Goal: Use online tool/utility: Utilize a website feature to perform a specific function

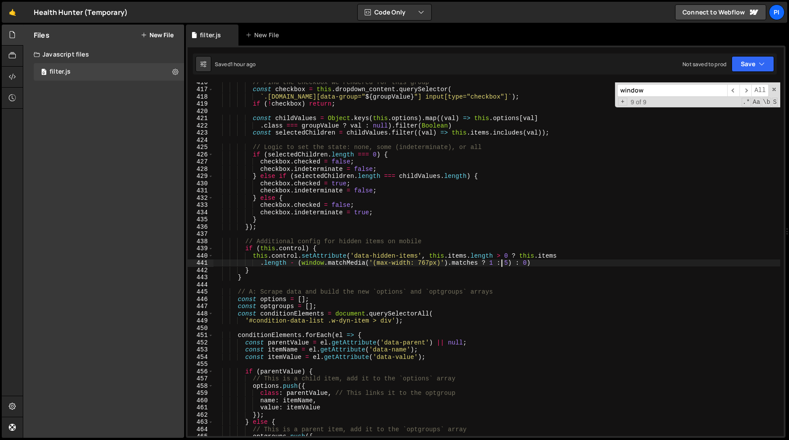
scroll to position [3018, 0]
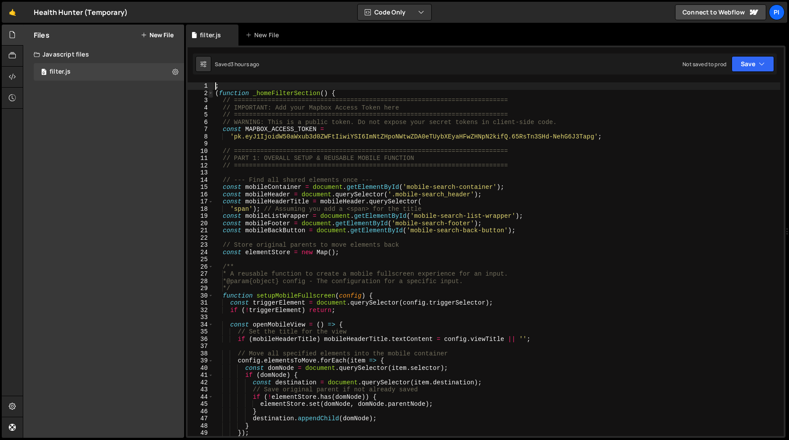
click at [209, 92] on span at bounding box center [210, 93] width 5 height 7
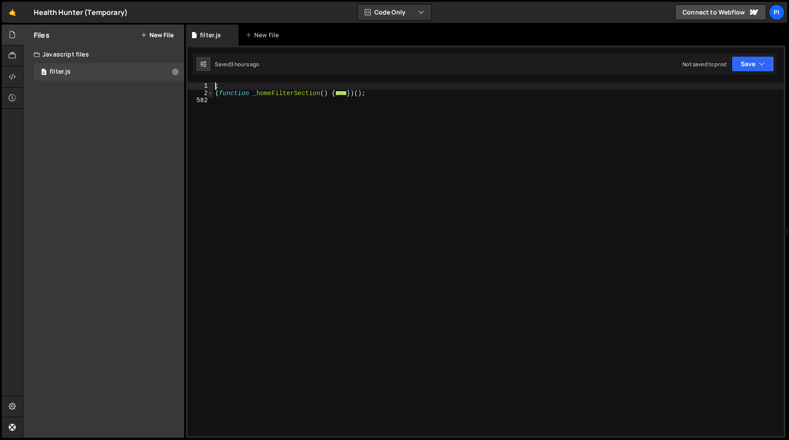
click at [208, 95] on span at bounding box center [210, 93] width 5 height 7
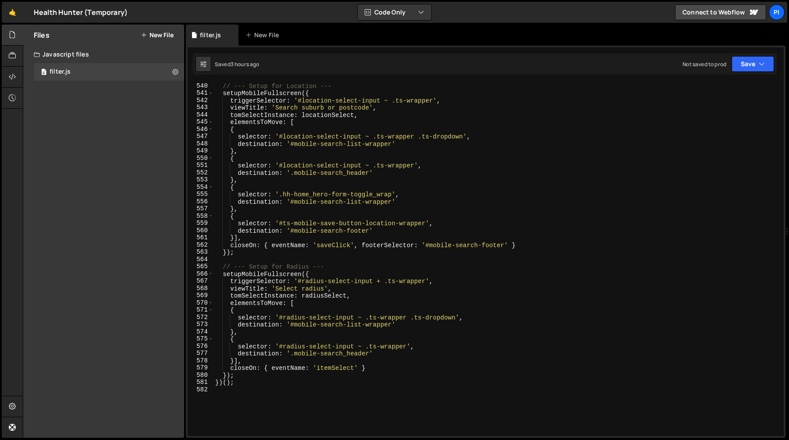
scroll to position [4055, 0]
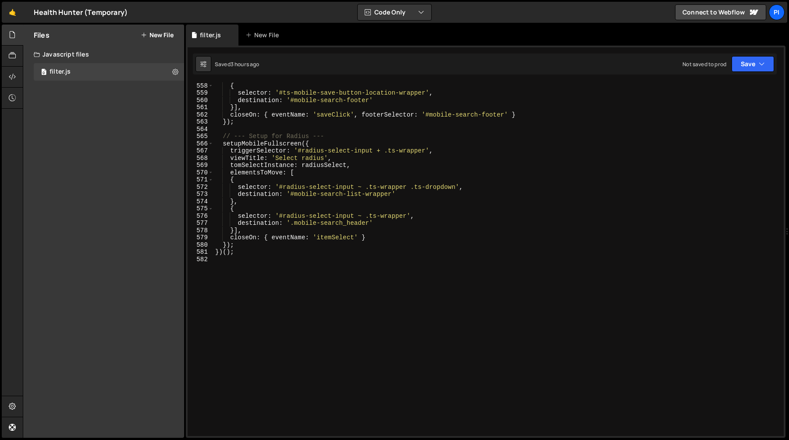
click at [248, 246] on div "{ selector : '#ts-mobile-save-button-location-wrapper' , destination : '#mobile…" at bounding box center [496, 266] width 566 height 368
type textarea "});"
paste textarea "}"
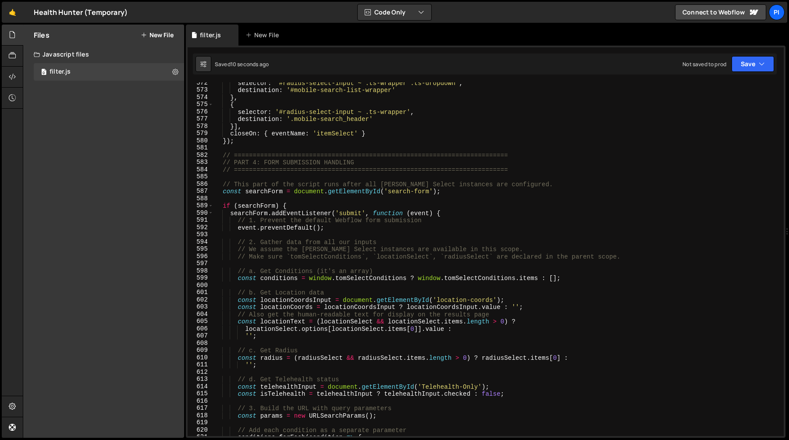
scroll to position [4159, 0]
click at [393, 194] on div "selector : '#radius-select-input ~ .ts-wrapper .ts-dropdown' , destination : '#…" at bounding box center [496, 264] width 566 height 368
click at [431, 194] on div "selector : '#radius-select-input ~ .ts-wrapper .ts-dropdown' , destination : '#…" at bounding box center [496, 264] width 566 height 368
click at [388, 193] on div "selector : '#radius-select-input ~ .ts-wrapper .ts-dropdown' , destination : '#…" at bounding box center [496, 264] width 566 height 368
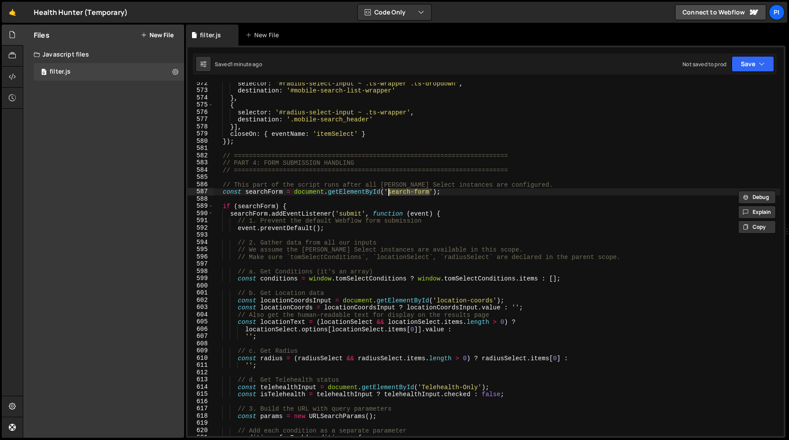
paste textarea "practitioner-"
type textarea "const searchForm = document.getElementById('practitioner-search-form');"
click at [332, 192] on div "selector : '#radius-select-input ~ .ts-wrapper .ts-dropdown' , destination : '#…" at bounding box center [496, 264] width 566 height 368
click at [324, 201] on div "selector : '#radius-select-input ~ .ts-wrapper .ts-dropdown' , destination : '#…" at bounding box center [496, 264] width 566 height 368
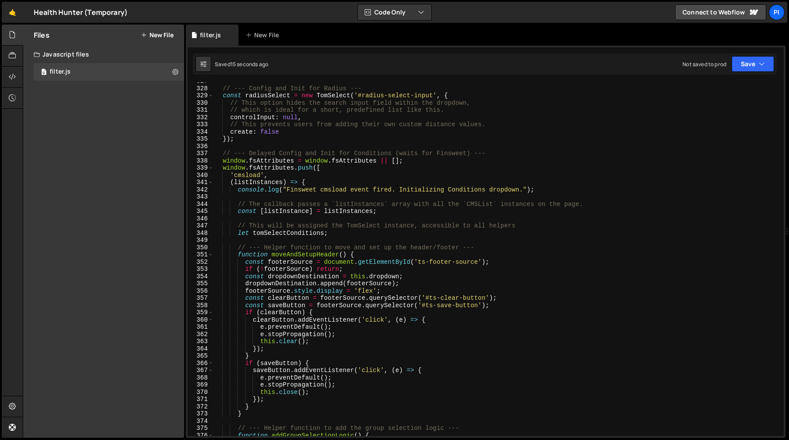
scroll to position [2373, 0]
drag, startPoint x: 336, startPoint y: 237, endPoint x: 330, endPoint y: 236, distance: 5.7
click at [336, 237] on div "// --- Config and Init for Radius --- const radiusSelect = new TomSelect ( '#ra…" at bounding box center [496, 264] width 566 height 368
click at [227, 228] on div "// --- Config and Init for Radius --- const radiusSelect = new TomSelect ( '#ra…" at bounding box center [496, 264] width 566 height 368
type textarea "// This will be assigned the TomSelect instance, accessible to all helpers let …"
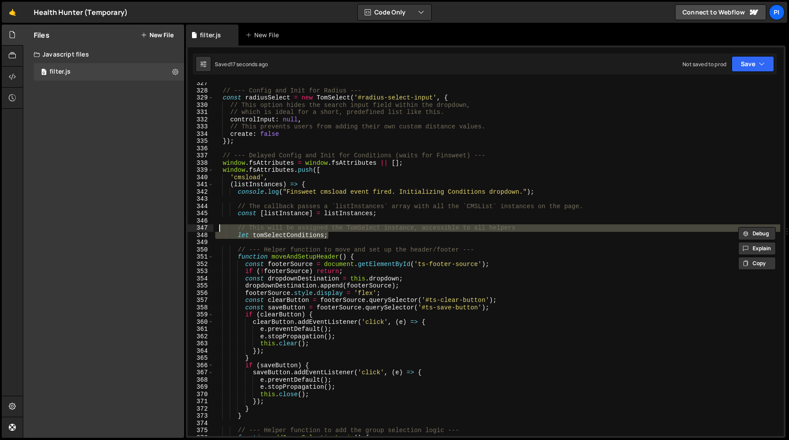
click at [218, 227] on div "// --- Config and Init for Radius --- const radiusSelect = new TomSelect ( '#ra…" at bounding box center [496, 264] width 566 height 368
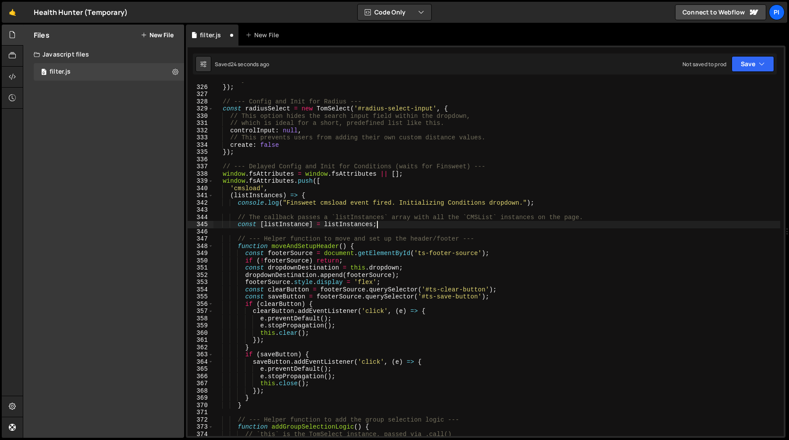
scroll to position [2349, 0]
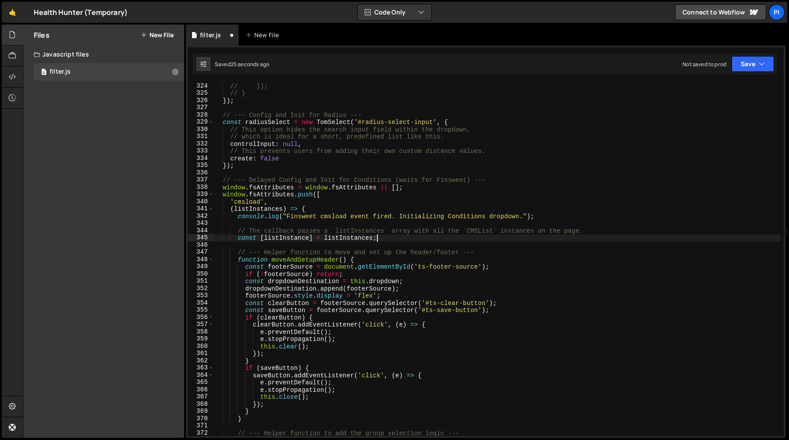
click at [490, 183] on div "// }); // } }) ; // --- Config and Init for Radius --- const radiusSelect = new…" at bounding box center [496, 266] width 566 height 368
paste textarea "let tomSelectConditions;"
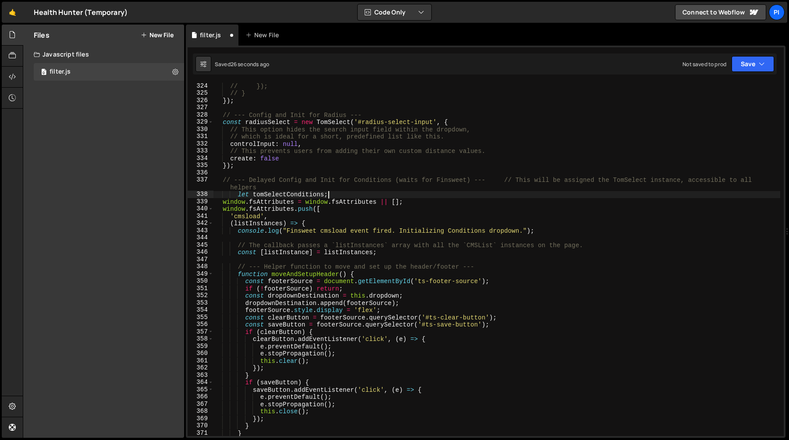
type textarea "// --- Delayed Config and Init for Conditions (waits for Finsweet) ---"
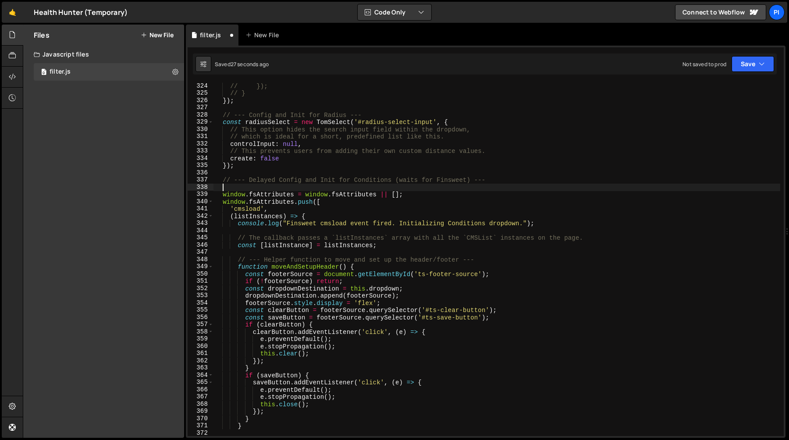
paste textarea "let tomSelectConditions;"
type textarea "let tomSelectConditions;"
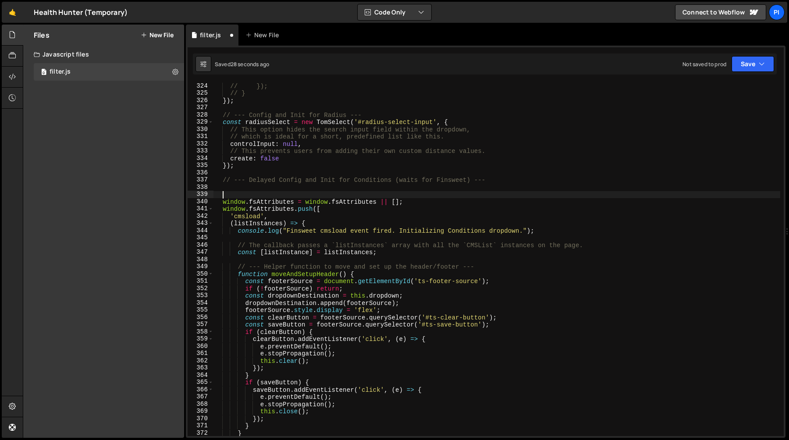
paste textarea "let tomSelectConditions;"
type textarea "let tomSelectConditions;"
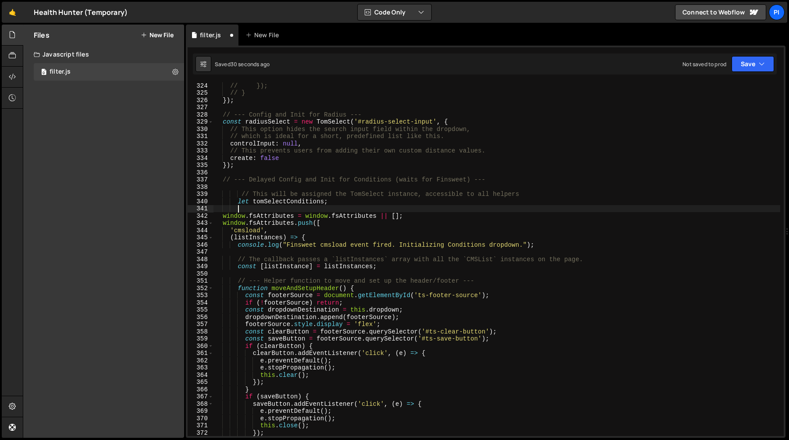
scroll to position [0, 0]
click at [259, 204] on div "// }); // } }) ; // --- Config and Init for Radius --- const radiusSelect = new…" at bounding box center [496, 266] width 566 height 368
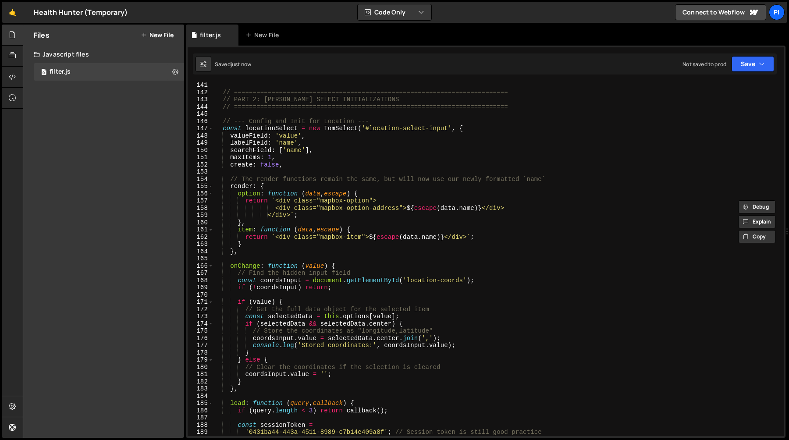
scroll to position [1012, 0]
click at [210, 128] on span at bounding box center [210, 129] width 5 height 7
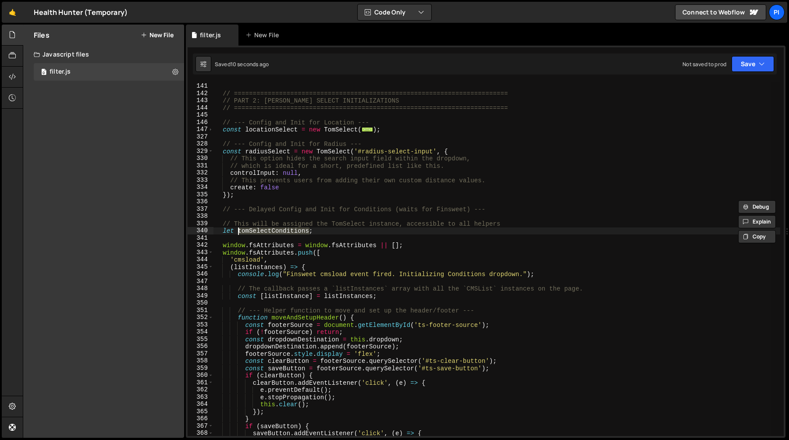
click at [271, 232] on div "} // ========================================================================= …" at bounding box center [496, 259] width 566 height 354
click at [271, 232] on div "} // ========================================================================= …" at bounding box center [496, 259] width 566 height 368
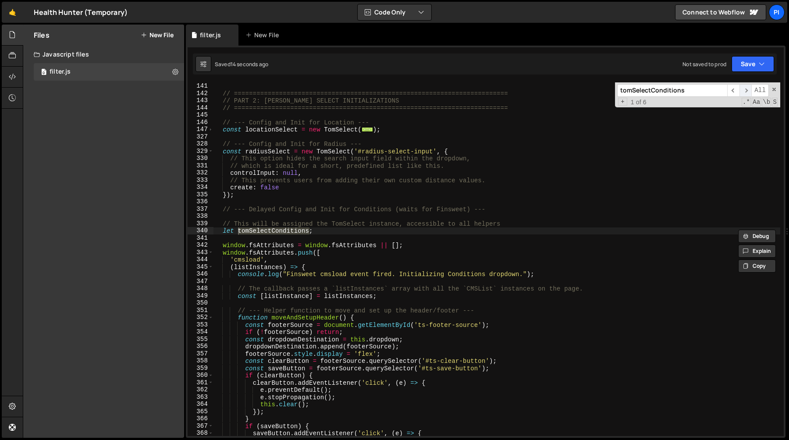
click at [747, 89] on span "​" at bounding box center [745, 90] width 12 height 13
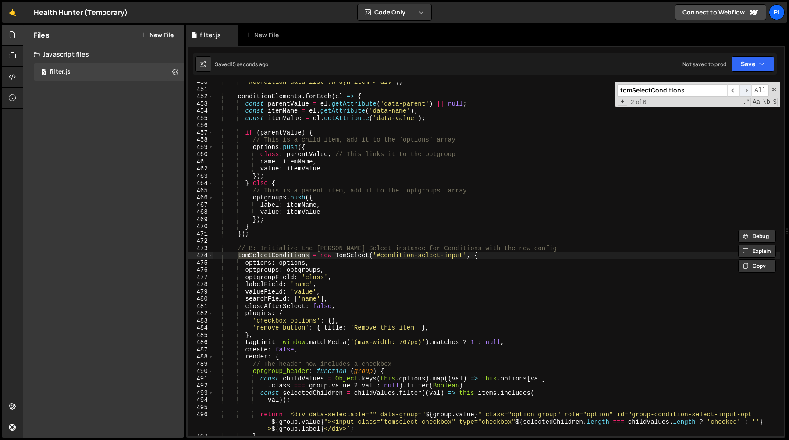
click at [747, 89] on span "​" at bounding box center [745, 90] width 12 height 13
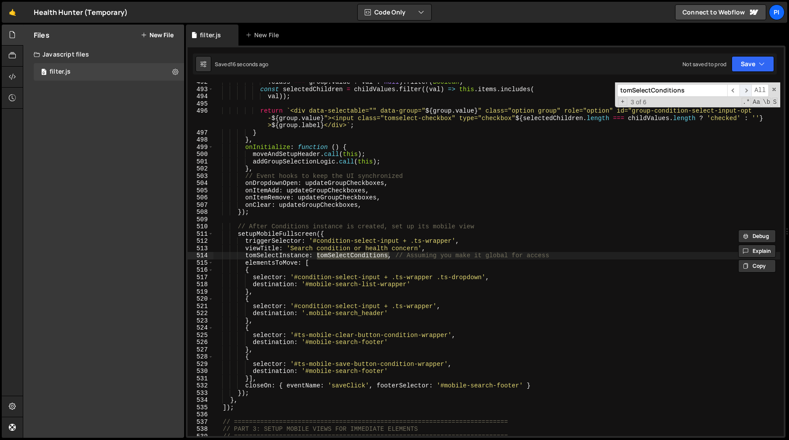
click at [747, 89] on span "​" at bounding box center [745, 90] width 12 height 13
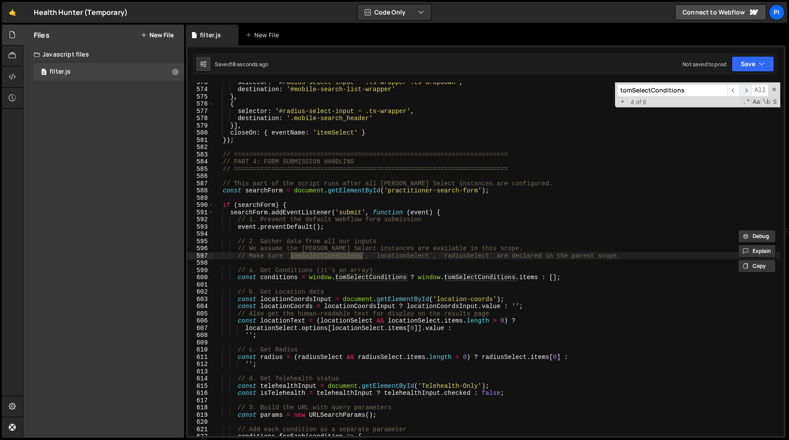
click at [747, 89] on span "​" at bounding box center [745, 90] width 12 height 13
click at [736, 90] on span "​" at bounding box center [733, 90] width 12 height 13
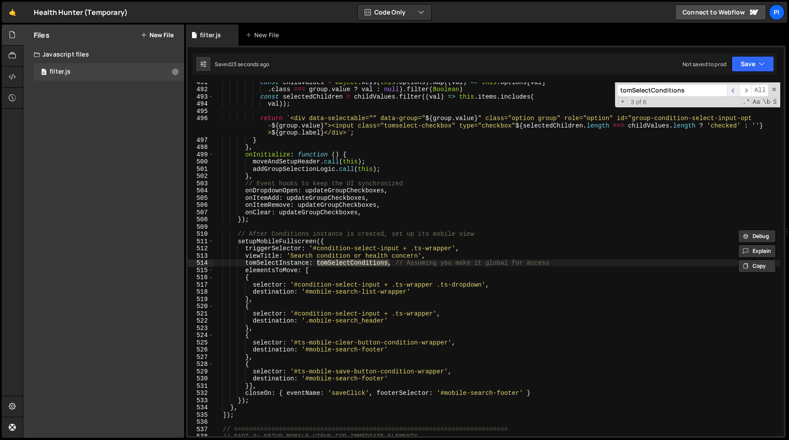
click at [736, 90] on span "​" at bounding box center [733, 90] width 12 height 13
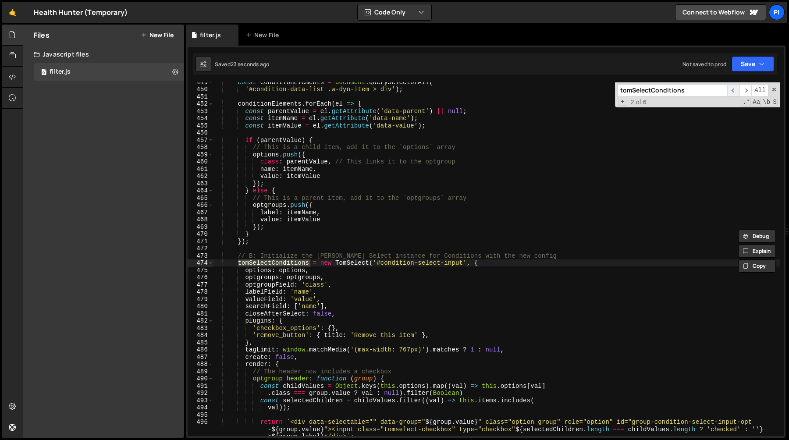
click at [736, 90] on span "​" at bounding box center [733, 90] width 12 height 13
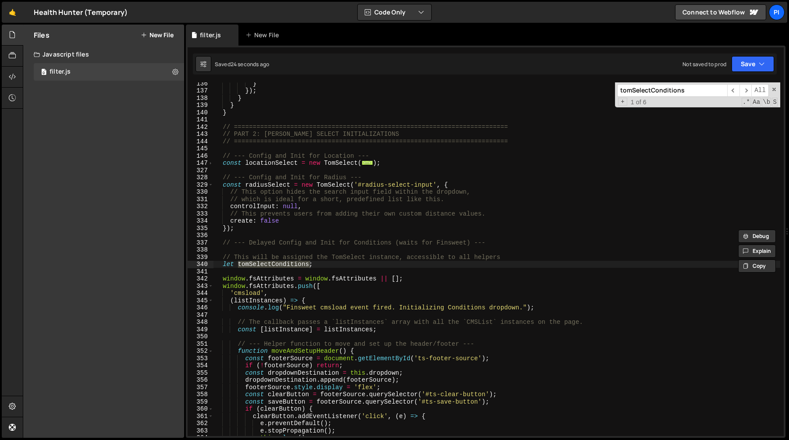
scroll to position [978, 0]
drag, startPoint x: 274, startPoint y: 263, endPoint x: 279, endPoint y: 266, distance: 6.7
click at [274, 263] on div "} }) ; } } } // ===============================================================…" at bounding box center [496, 259] width 566 height 354
click at [268, 264] on div "} }) ; } } } // ===============================================================…" at bounding box center [496, 264] width 566 height 368
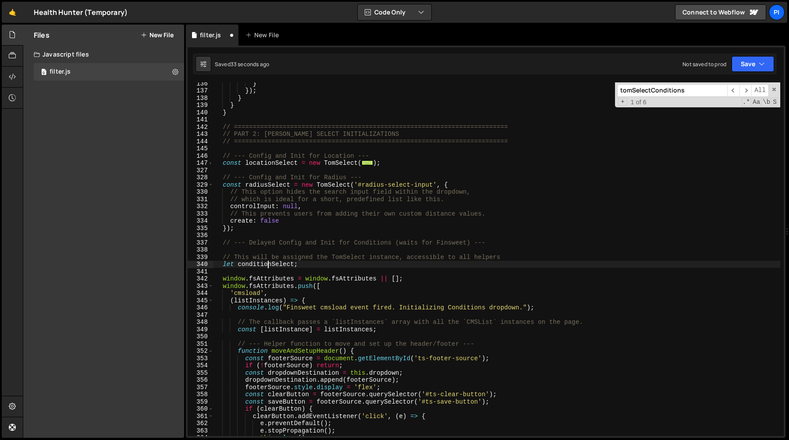
drag, startPoint x: 268, startPoint y: 264, endPoint x: 403, endPoint y: 247, distance: 136.8
click at [268, 264] on div "} }) ; } } } // ===============================================================…" at bounding box center [496, 264] width 566 height 368
click at [745, 90] on span "​" at bounding box center [745, 90] width 12 height 13
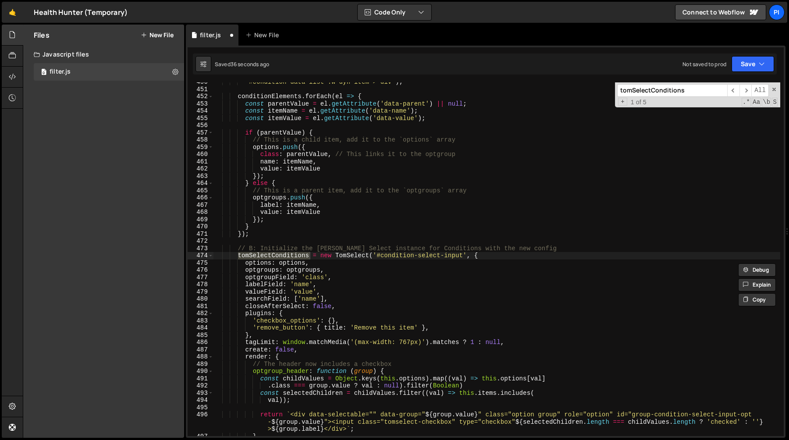
click at [291, 256] on div "'#condition-data-list .w-dyn-item > div' ) ; conditionElements . forEach ( el =…" at bounding box center [496, 259] width 566 height 354
click at [290, 256] on div "'#condition-data-list .w-dyn-item > div' ) ; conditionElements . forEach ( el =…" at bounding box center [496, 262] width 566 height 368
paste textarea "conditionSelect"
click at [744, 89] on span "​" at bounding box center [745, 90] width 12 height 13
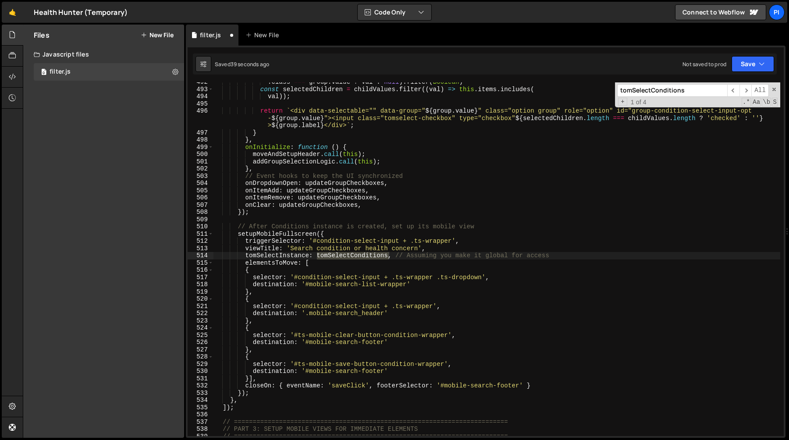
click at [358, 256] on div ". class === group . value ? val : null ) . filter ( Boolean ) const selectedChi…" at bounding box center [496, 259] width 566 height 354
click at [358, 256] on div ". class === group . value ? val : null ) . filter ( Boolean ) const selectedChi…" at bounding box center [496, 262] width 566 height 368
paste textarea "conditionSelect"
click at [748, 90] on span "​" at bounding box center [745, 90] width 12 height 13
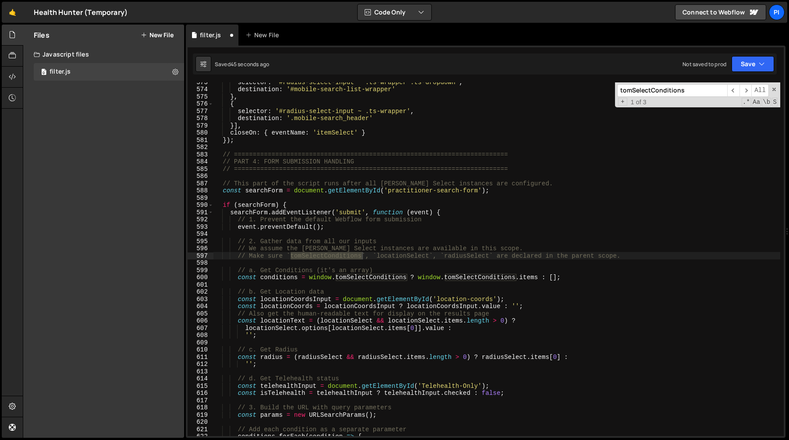
click at [310, 279] on div "selector : '#radius-select-input ~ .ts-wrapper .ts-dropdown' , destination : '#…" at bounding box center [496, 262] width 566 height 368
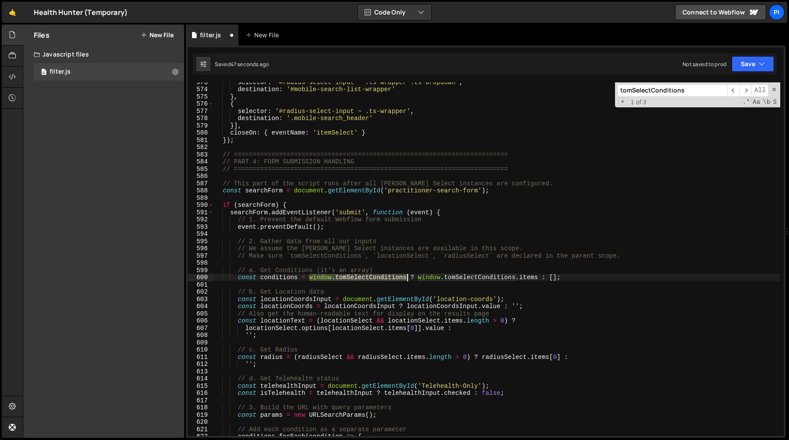
click at [407, 279] on div "selector : '#radius-select-input ~ .ts-wrapper .ts-dropdown' , destination : '#…" at bounding box center [496, 262] width 566 height 368
paste textarea "conditionSelect"
click at [388, 278] on div "selector : '#radius-select-input ~ .ts-wrapper .ts-dropdown' , destination : '#…" at bounding box center [496, 262] width 566 height 368
click at [473, 279] on div "selector : '#radius-select-input ~ .ts-wrapper .ts-dropdown' , destination : '#…" at bounding box center [496, 262] width 566 height 368
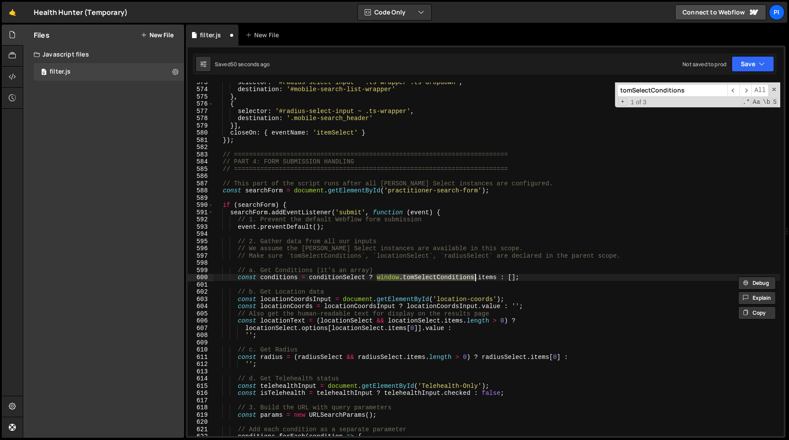
click at [476, 279] on div "selector : '#radius-select-input ~ .ts-wrapper .ts-dropdown' , destination : '#…" at bounding box center [496, 262] width 566 height 368
paste textarea "conditionSelect"
click at [744, 92] on span "​" at bounding box center [745, 90] width 12 height 13
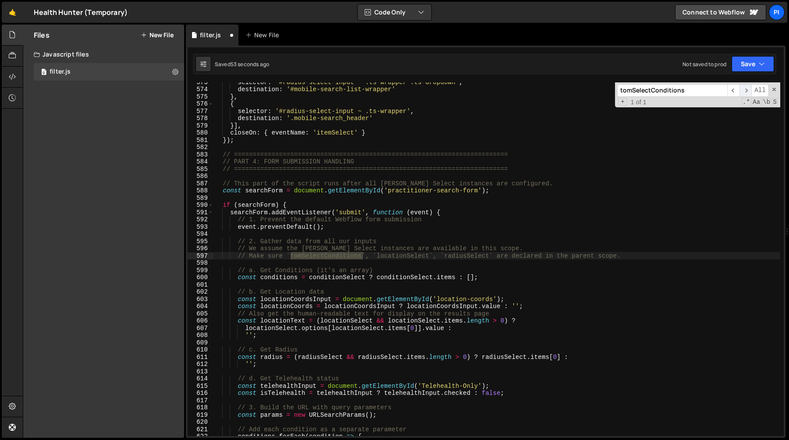
click at [744, 92] on span "​" at bounding box center [745, 90] width 12 height 13
click at [735, 92] on span "​" at bounding box center [733, 90] width 12 height 13
click at [337, 255] on div "selector : '#radius-select-input ~ .ts-wrapper .ts-dropdown' , destination : '#…" at bounding box center [496, 259] width 566 height 354
click at [337, 255] on div "selector : '#radius-select-input ~ .ts-wrapper .ts-dropdown' , destination : '#…" at bounding box center [496, 262] width 566 height 368
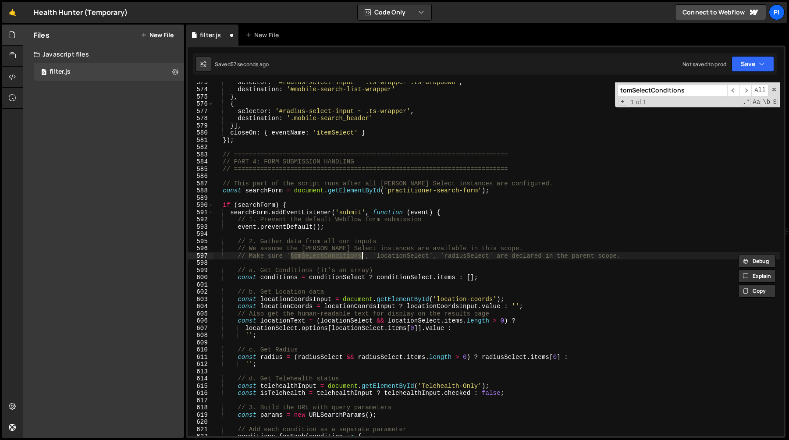
paste textarea "conditionSelect"
type textarea "// Make sure `conditionSelect`, `locationSelect`, `radiusSelect` are declared i…"
click at [534, 233] on div "selector : '#radius-select-input ~ .ts-wrapper .ts-dropdown' , destination : '#…" at bounding box center [496, 262] width 566 height 368
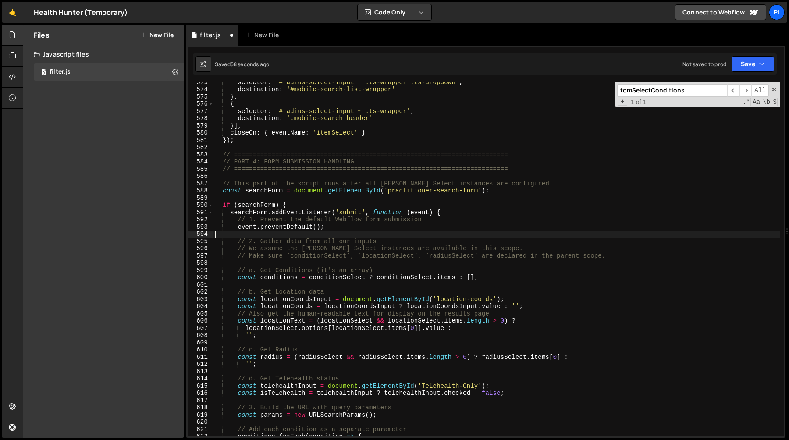
scroll to position [0, 0]
click at [772, 89] on span at bounding box center [774, 89] width 6 height 6
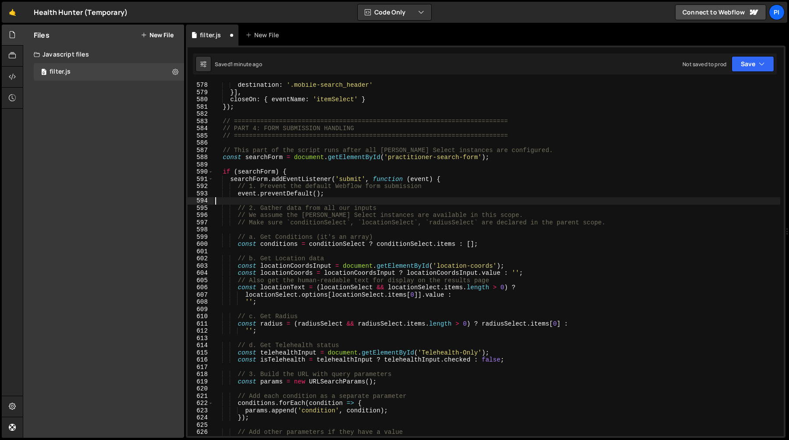
scroll to position [2895, 0]
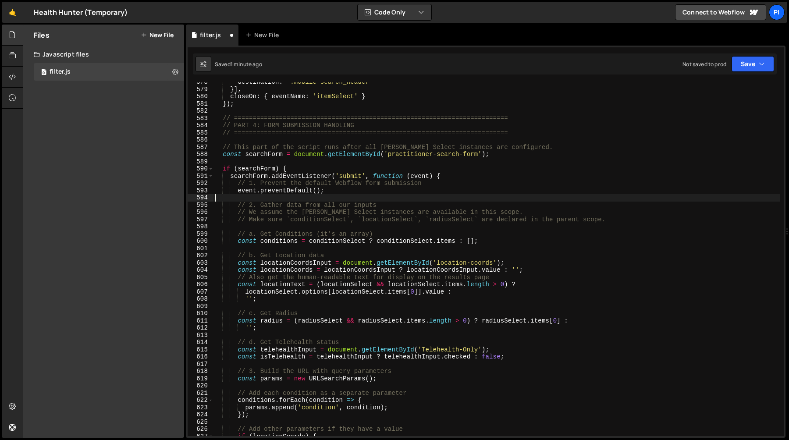
click at [287, 243] on div "destination : '.mobile-search_header' }] , closeOn : { eventName : 'itemSelect'…" at bounding box center [496, 262] width 566 height 368
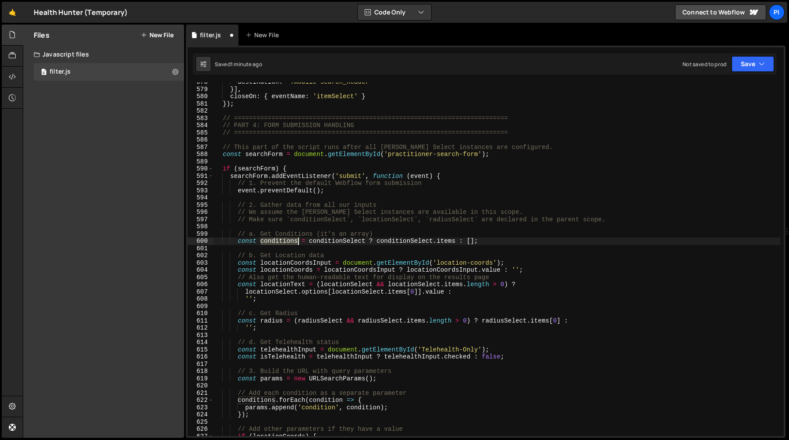
click at [287, 243] on div "destination : '.mobile-search_header' }] , closeOn : { eventName : 'itemSelect'…" at bounding box center [496, 262] width 566 height 368
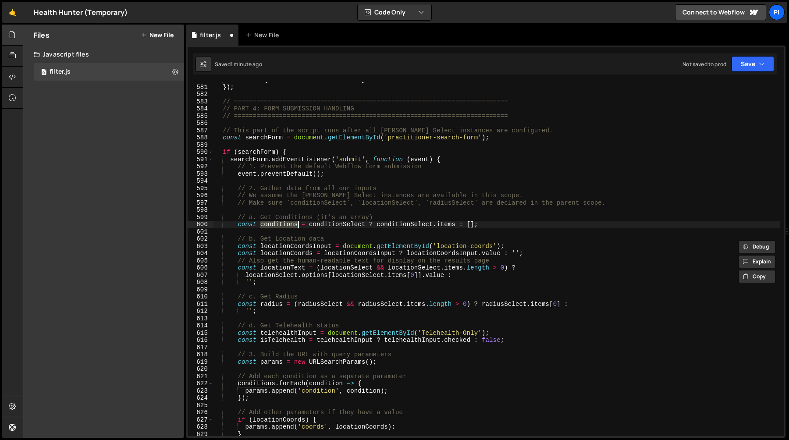
scroll to position [2913, 0]
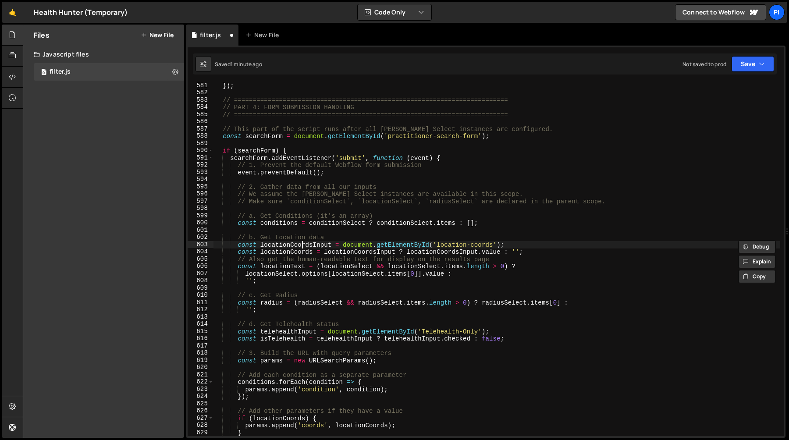
click at [303, 244] on div "}) ; // =======================================================================…" at bounding box center [496, 266] width 566 height 368
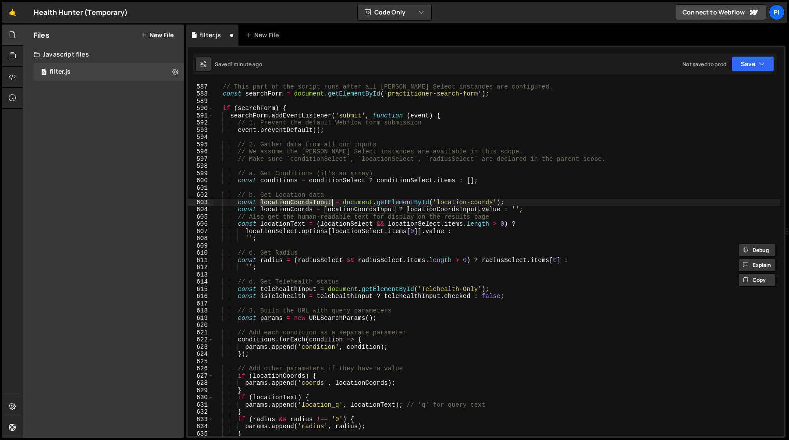
scroll to position [2960, 0]
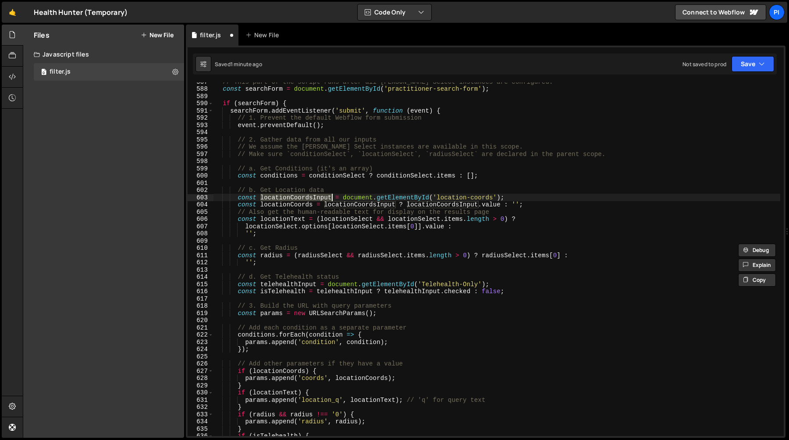
click at [282, 207] on div "// This part of the script runs after all [PERSON_NAME] Select instances are co…" at bounding box center [496, 262] width 566 height 368
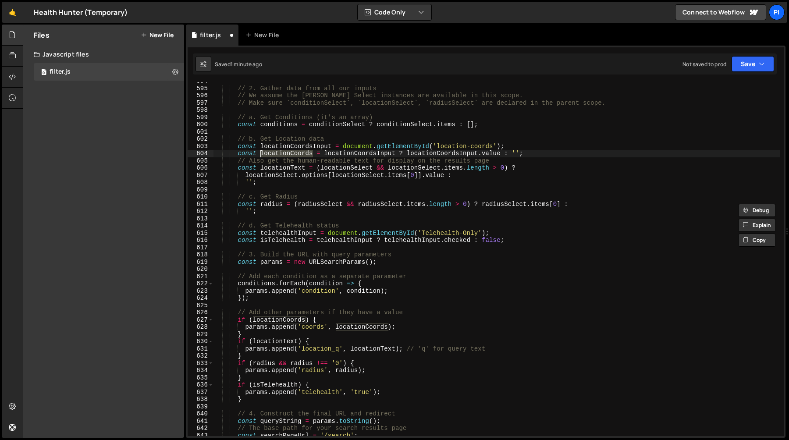
scroll to position [3013, 0]
click at [297, 169] on div "// 2. Gather data from all our inputs // We assume the [PERSON_NAME] Select ins…" at bounding box center [496, 260] width 566 height 368
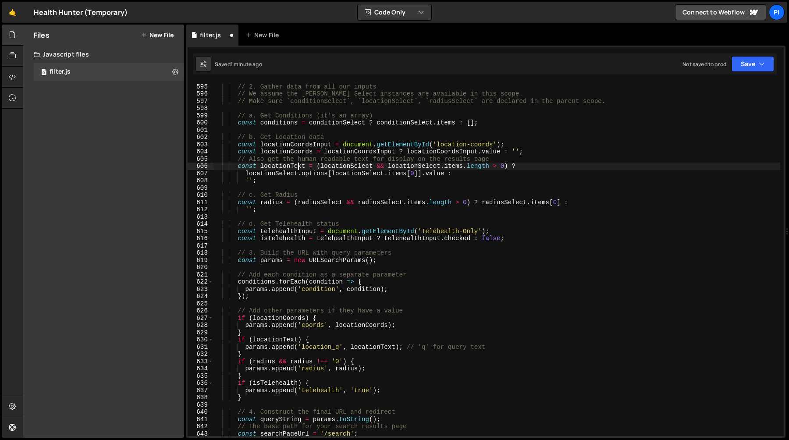
click at [300, 177] on div "// 2. Gather data from all our inputs // We assume the [PERSON_NAME] Select ins…" at bounding box center [496, 260] width 566 height 368
click at [302, 194] on div "// 2. Gather data from all our inputs // We assume the [PERSON_NAME] Select ins…" at bounding box center [496, 260] width 566 height 368
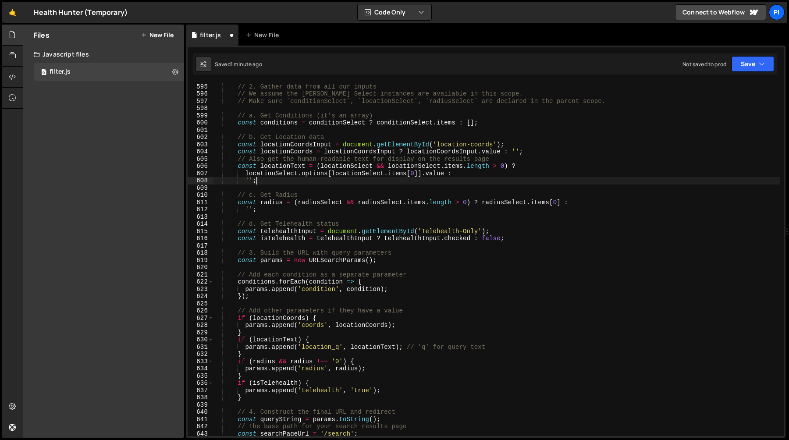
click at [290, 183] on div "// 2. Gather data from all our inputs // We assume the [PERSON_NAME] Select ins…" at bounding box center [496, 260] width 566 height 368
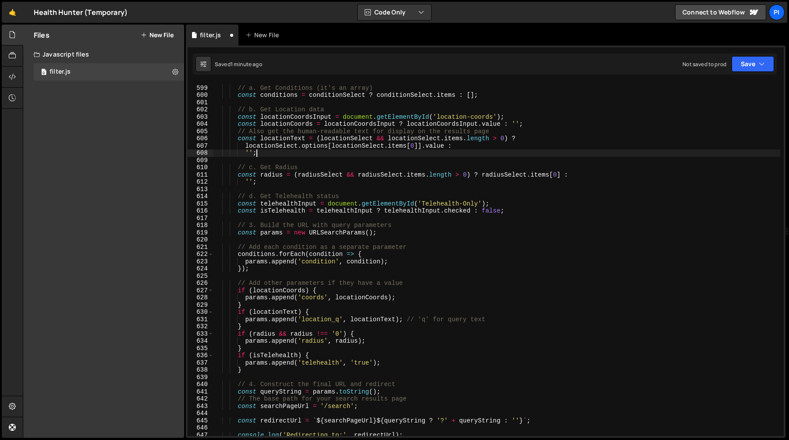
scroll to position [3046, 0]
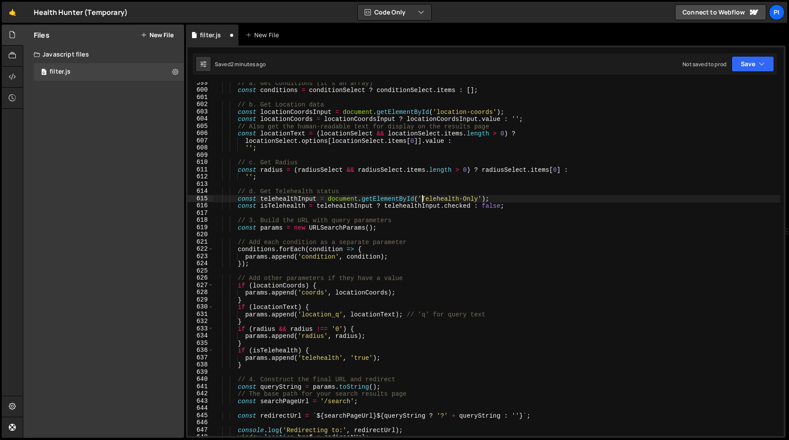
click at [421, 200] on div "// a. Get Conditions (it's an array) const conditions = conditionSelect ? condi…" at bounding box center [496, 263] width 566 height 368
type textarea "const telehealthInput = document.getElementById('Telehealth-Only');"
click at [477, 200] on div "// a. Get Conditions (it's an array) const conditions = conditionSelect ? condi…" at bounding box center [496, 263] width 566 height 368
type input "Telehealth-Only"
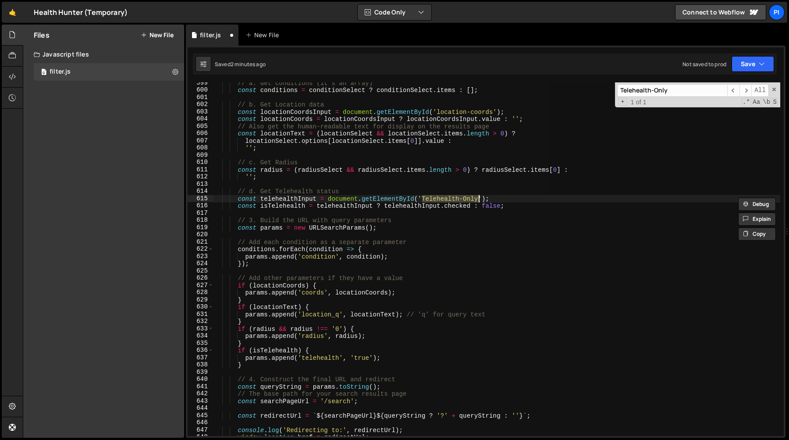
click at [427, 200] on div "// a. Get Conditions (it's an array) const conditions = conditionSelect ? condi…" at bounding box center [496, 259] width 566 height 354
click at [774, 91] on span at bounding box center [774, 89] width 6 height 6
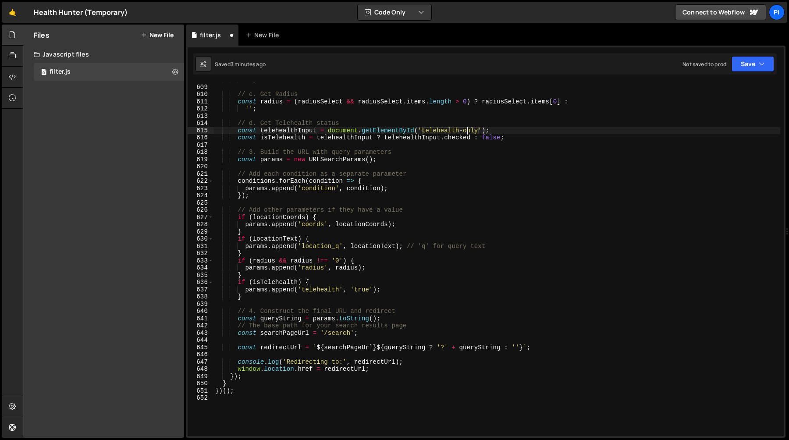
scroll to position [3114, 0]
click at [288, 218] on div "'' ; // c. Get Radius const radius = ( radiusSelect && radiusSelect . items . l…" at bounding box center [496, 260] width 566 height 368
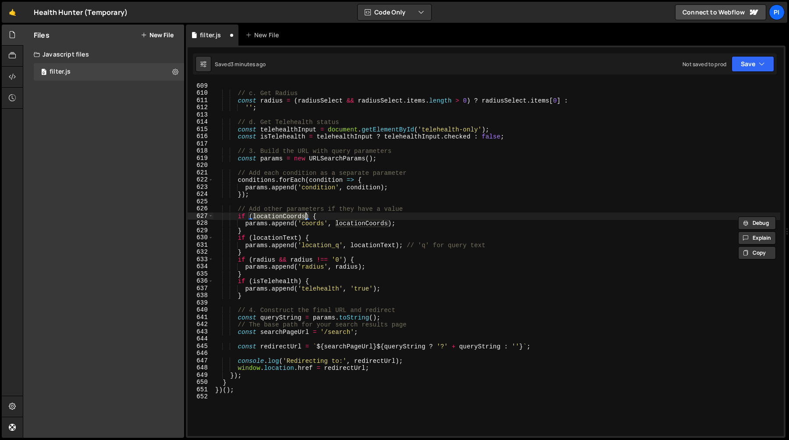
scroll to position [3119, 0]
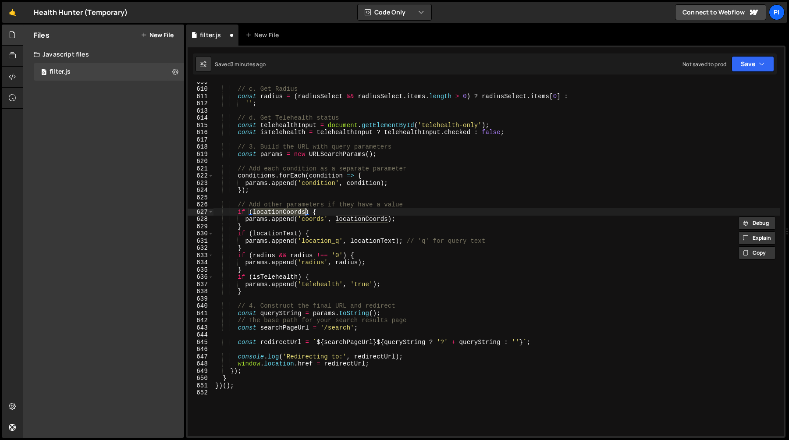
click at [254, 220] on div "// c. Get Radius const radius = ( radiusSelect && radiusSelect . items . length…" at bounding box center [496, 262] width 566 height 368
drag, startPoint x: 254, startPoint y: 220, endPoint x: 270, endPoint y: 222, distance: 16.3
click at [254, 220] on div "// c. Get Radius const radius = ( radiusSelect && radiusSelect . items . length…" at bounding box center [496, 262] width 566 height 368
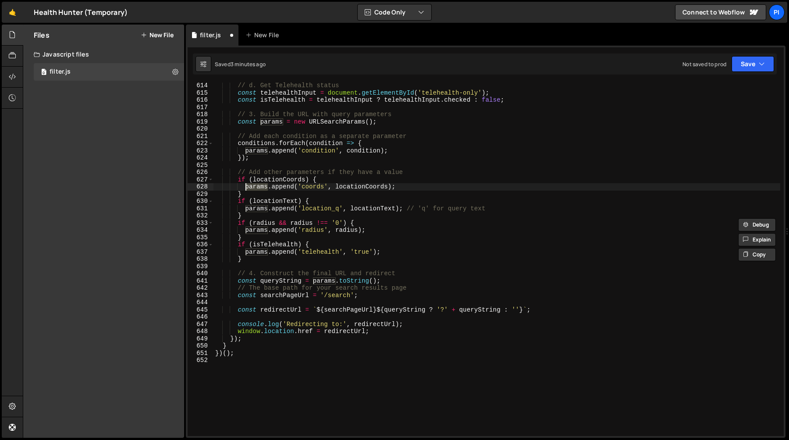
scroll to position [3161, 0]
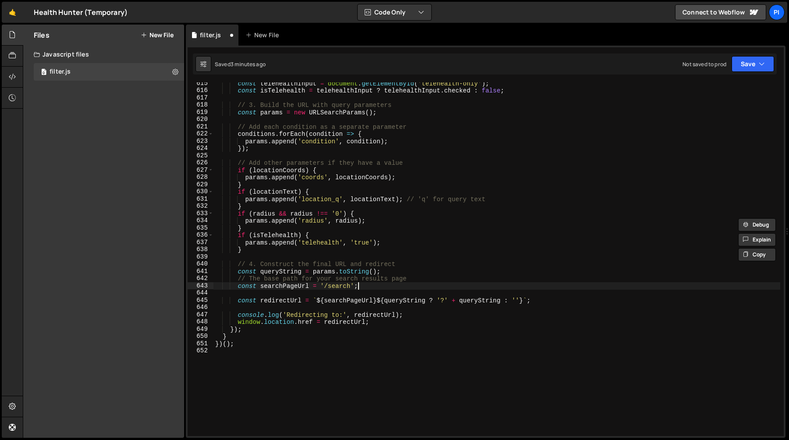
click at [383, 284] on div "const telehealthInput = document . getElementById ( 'telehealth-only' ) ; const…" at bounding box center [496, 264] width 566 height 368
click at [358, 301] on div "const telehealthInput = document . getElementById ( 'telehealth-only' ) ; const…" at bounding box center [496, 264] width 566 height 368
click at [307, 303] on div "const telehealthInput = document . getElementById ( 'telehealth-only' ) ; const…" at bounding box center [496, 264] width 566 height 368
click at [570, 302] on div "const telehealthInput = document . getElementById ( 'telehealth-only' ) ; const…" at bounding box center [496, 264] width 566 height 368
click at [285, 303] on div "const telehealthInput = document . getElementById ( 'telehealth-only' ) ; const…" at bounding box center [496, 264] width 566 height 368
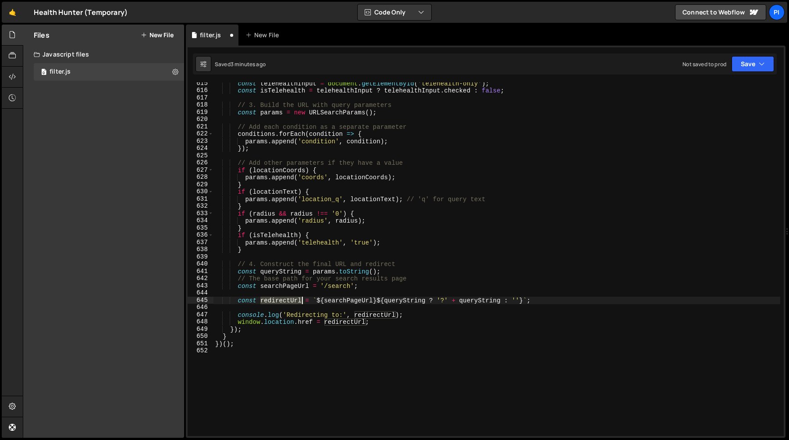
click at [285, 303] on div "const telehealthInput = document . getElementById ( 'telehealth-only' ) ; const…" at bounding box center [496, 264] width 566 height 368
click at [348, 304] on div "const telehealthInput = document . getElementById ( 'telehealth-only' ) ; const…" at bounding box center [496, 264] width 566 height 368
click at [282, 283] on div "const telehealthInput = document . getElementById ( 'telehealth-only' ) ; const…" at bounding box center [496, 263] width 566 height 368
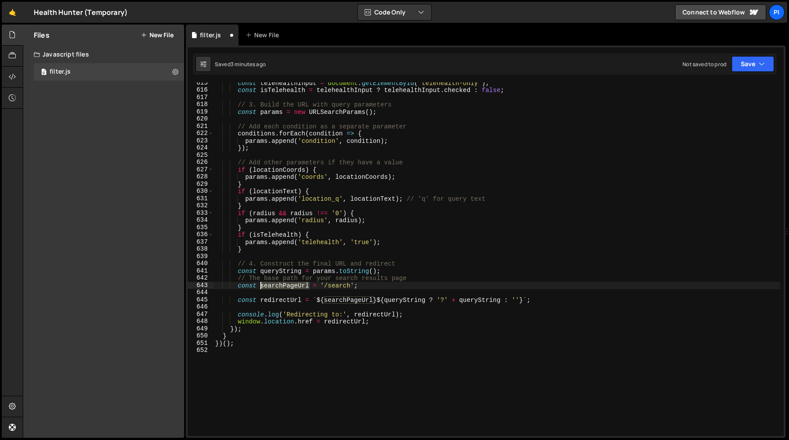
click at [282, 283] on div "const telehealthInput = document . getElementById ( 'telehealth-only' ) ; const…" at bounding box center [496, 263] width 566 height 368
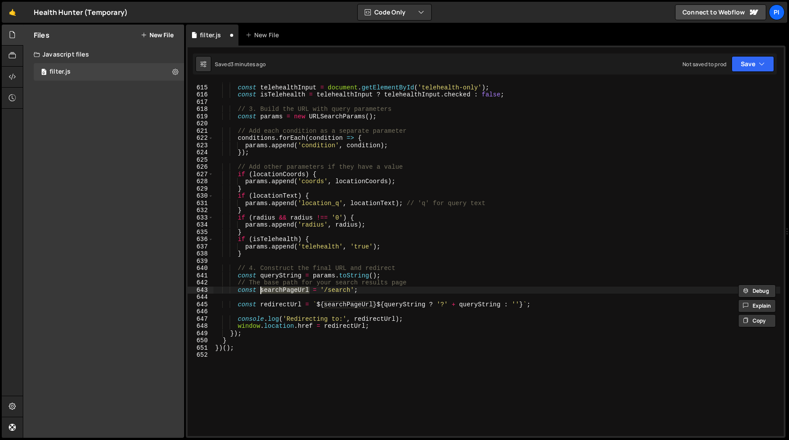
click at [375, 288] on div "// d. Get Telehealth status const telehealthInput = document . getElementById (…" at bounding box center [496, 261] width 566 height 368
click at [468, 305] on div "// d. Get Telehealth status const telehealthInput = document . getElementById (…" at bounding box center [496, 261] width 566 height 368
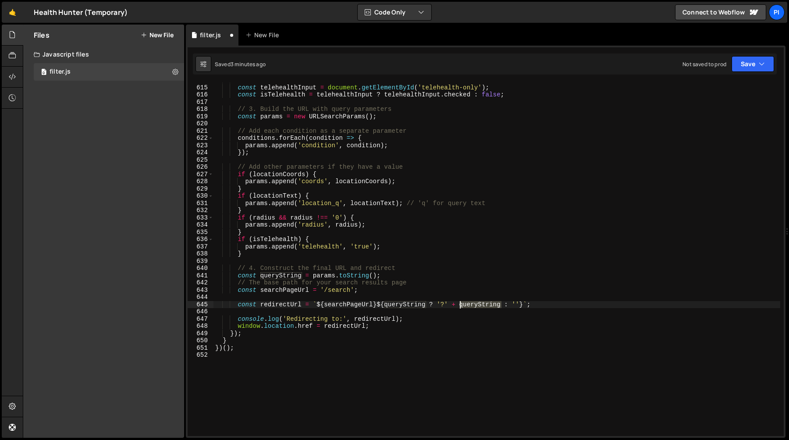
click at [468, 305] on div "// d. Get Telehealth status const telehealthInput = document . getElementById (…" at bounding box center [496, 261] width 566 height 368
click at [391, 306] on div "// d. Get Telehealth status const telehealthInput = document . getElementById (…" at bounding box center [496, 261] width 566 height 368
click at [496, 304] on div "// d. Get Telehealth status const telehealthInput = document . getElementById (…" at bounding box center [496, 261] width 566 height 368
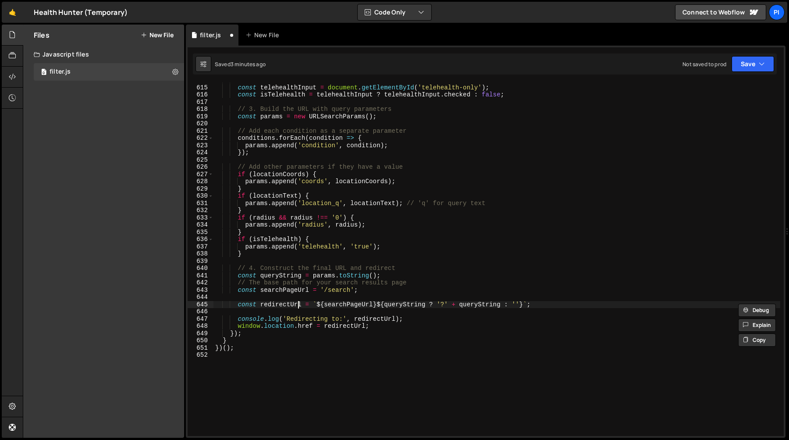
click at [298, 303] on div "// d. Get Telehealth status const telehealthInput = document . getElementById (…" at bounding box center [496, 261] width 566 height 368
click at [414, 322] on div "// d. Get Telehealth status const telehealthInput = document . getElementById (…" at bounding box center [496, 261] width 566 height 368
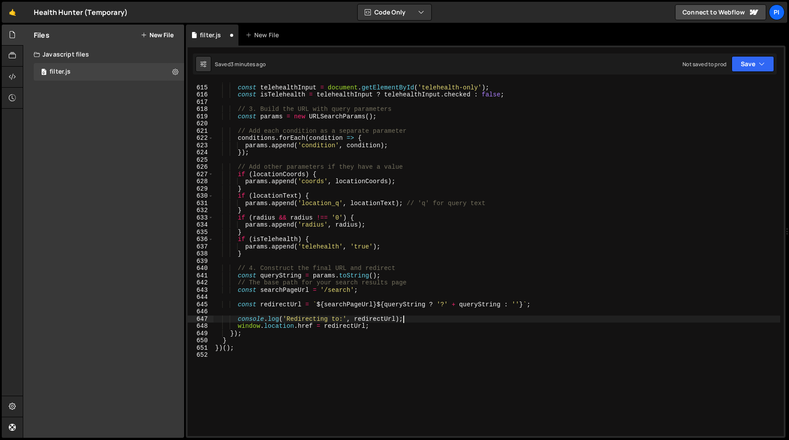
click at [381, 325] on div "// d. Get Telehealth status const telehealthInput = document . getElementById (…" at bounding box center [496, 261] width 566 height 368
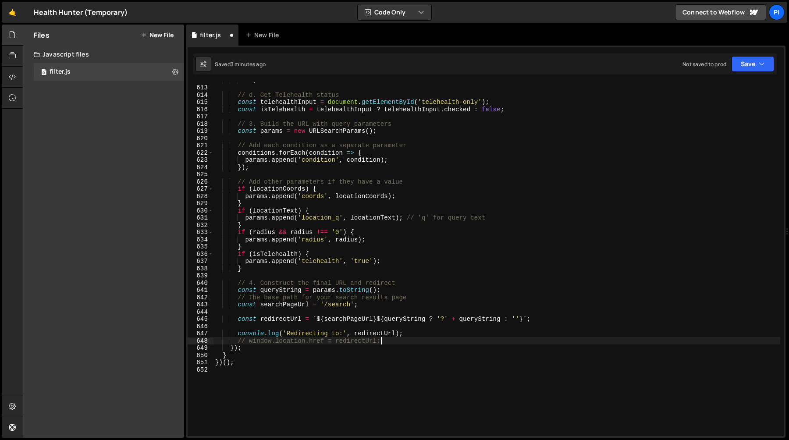
scroll to position [4451, 0]
click at [489, 199] on div "'' ; // d. Get Telehealth status const telehealthInput = document . getElementB…" at bounding box center [496, 261] width 566 height 368
type textarea "params.append('coords', locationCoords);"
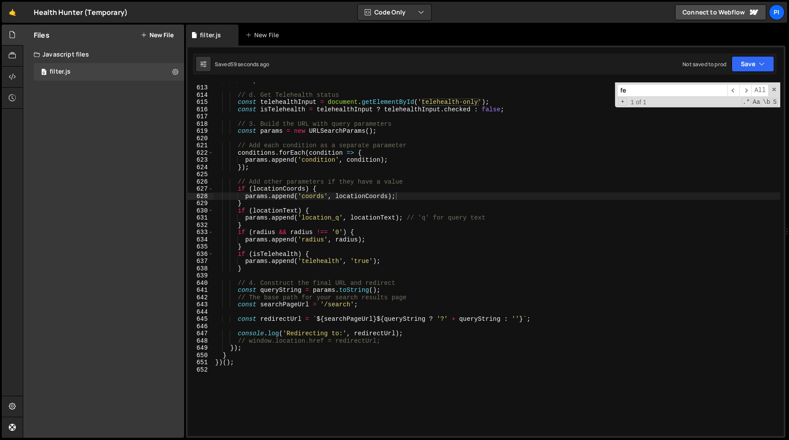
scroll to position [1240, 0]
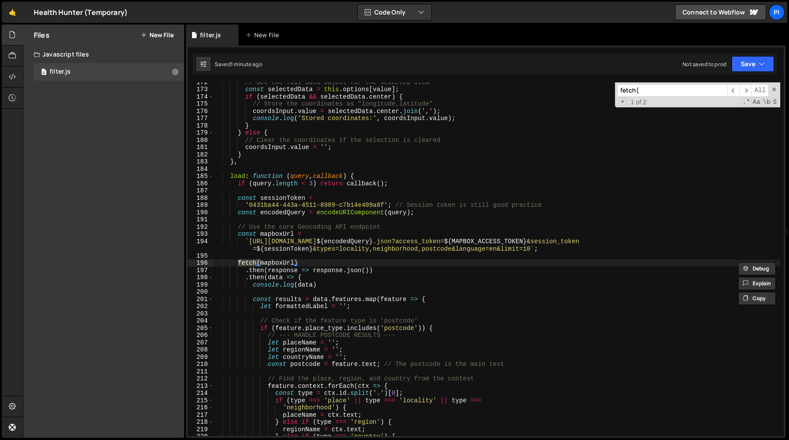
type input "fetch("
type textarea "console.log(data)"
click at [335, 286] on div "// Get the full data object for the selected item const selectedData = this . o…" at bounding box center [496, 262] width 566 height 368
click at [306, 292] on div "// Get the full data object for the selected item const selectedData = this . o…" at bounding box center [496, 262] width 566 height 368
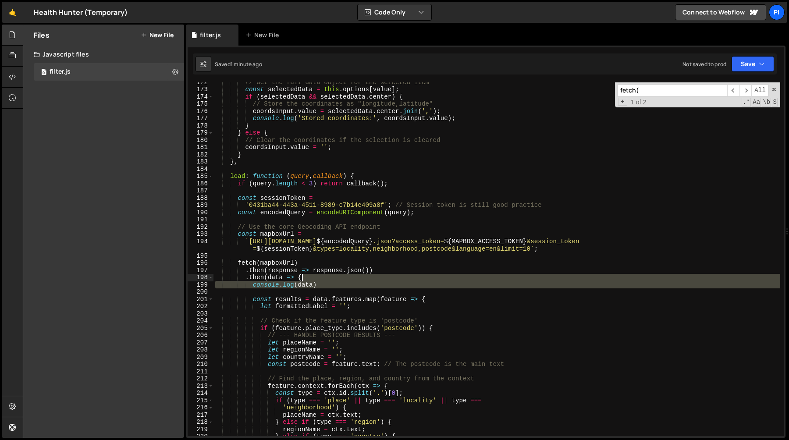
click at [313, 280] on div "// Get the full data object for the selected item const selectedData = this . o…" at bounding box center [496, 262] width 566 height 368
type textarea ".then(data => {"
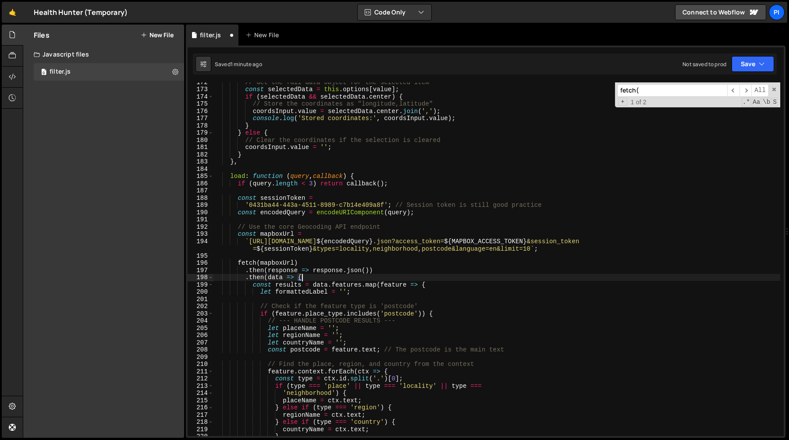
click at [444, 171] on div "// Get the full data object for the selected item const selectedData = this . o…" at bounding box center [496, 262] width 566 height 368
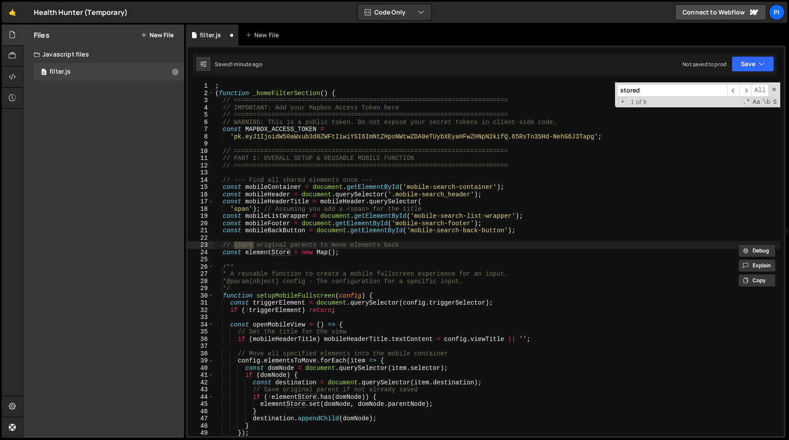
scroll to position [1103, 0]
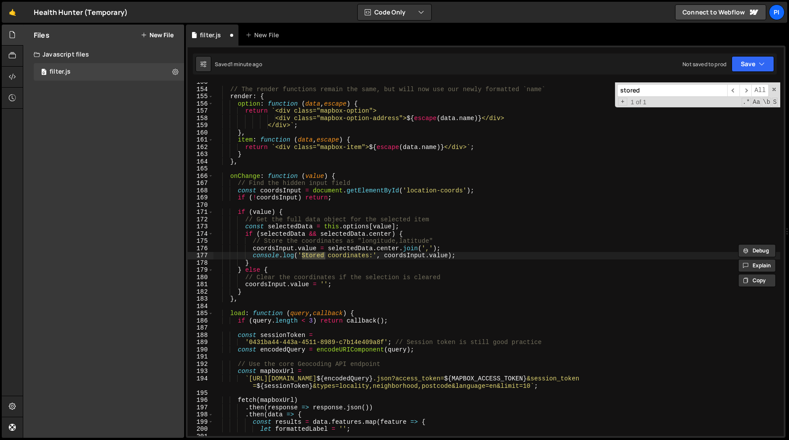
type input "stored"
click at [257, 257] on div "// The render functions remain the same, but will now use our newly formatted `…" at bounding box center [496, 262] width 566 height 368
click at [476, 254] on div "// The render functions remain the same, but will now use our newly formatted `…" at bounding box center [496, 262] width 566 height 368
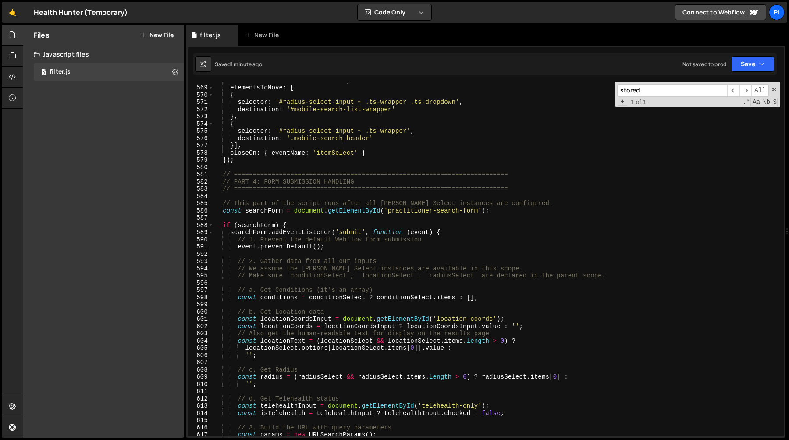
scroll to position [4135, 0]
click at [331, 244] on div "elementsToMove : [ { selector : '#radius-select-input ~ .ts-wrapper .ts-dropdow…" at bounding box center [496, 266] width 566 height 368
click at [237, 244] on div "elementsToMove : [ { selector : '#radius-select-input ~ .ts-wrapper .ts-dropdow…" at bounding box center [496, 266] width 566 height 368
click at [349, 232] on div "elementsToMove : [ { selector : '#radius-select-input ~ .ts-wrapper .ts-dropdow…" at bounding box center [496, 266] width 566 height 368
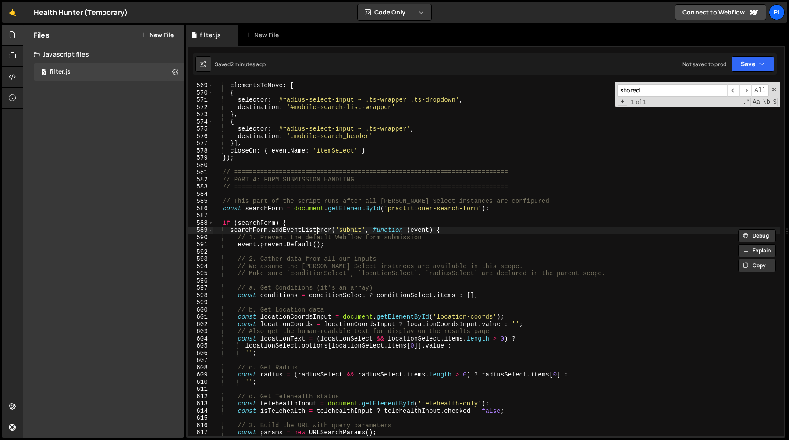
click at [315, 233] on div "elementsToMove : [ { selector : '#radius-select-input ~ .ts-wrapper .ts-dropdow…" at bounding box center [496, 266] width 566 height 368
click at [349, 233] on div "elementsToMove : [ { selector : '#radius-select-input ~ .ts-wrapper .ts-dropdow…" at bounding box center [496, 266] width 566 height 368
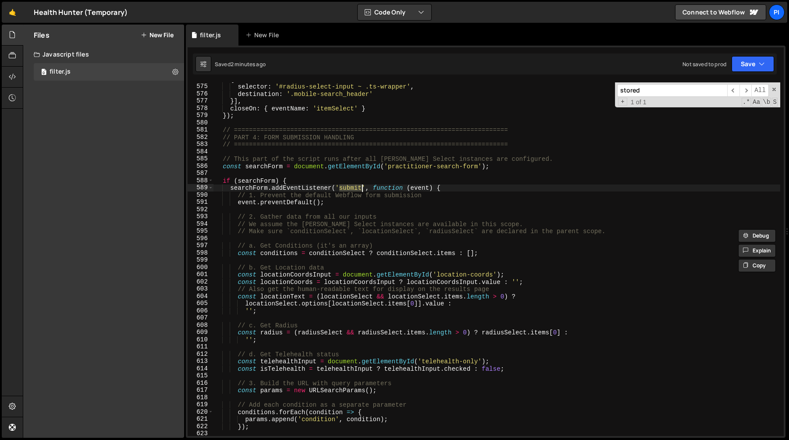
scroll to position [4177, 0]
click at [289, 202] on div "{ selector : '#radius-select-input ~ .ts-wrapper' , destination : '.mobile-sear…" at bounding box center [496, 259] width 566 height 368
type textarea "event.preventDefault();"
click at [289, 202] on div "{ selector : '#radius-select-input ~ .ts-wrapper' , destination : '.mobile-sear…" at bounding box center [496, 259] width 566 height 368
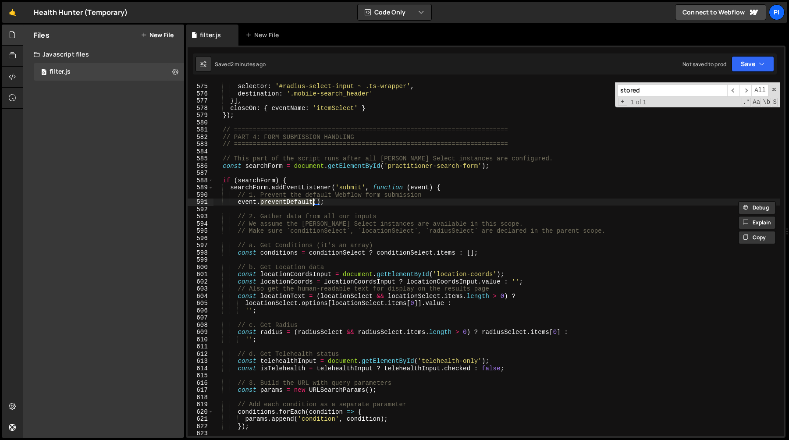
click at [329, 205] on div "{ selector : '#radius-select-input ~ .ts-wrapper' , destination : '.mobile-sear…" at bounding box center [496, 259] width 566 height 368
click at [295, 207] on div "{ selector : '#radius-select-input ~ .ts-wrapper' , destination : '.mobile-sear…" at bounding box center [496, 259] width 566 height 368
click at [295, 202] on div "{ selector : '#radius-select-input ~ .ts-wrapper' , destination : '.mobile-sear…" at bounding box center [496, 259] width 566 height 368
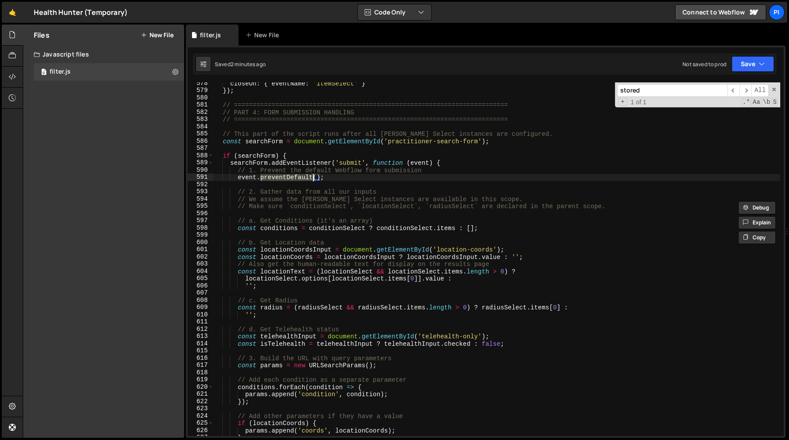
scroll to position [4208, 0]
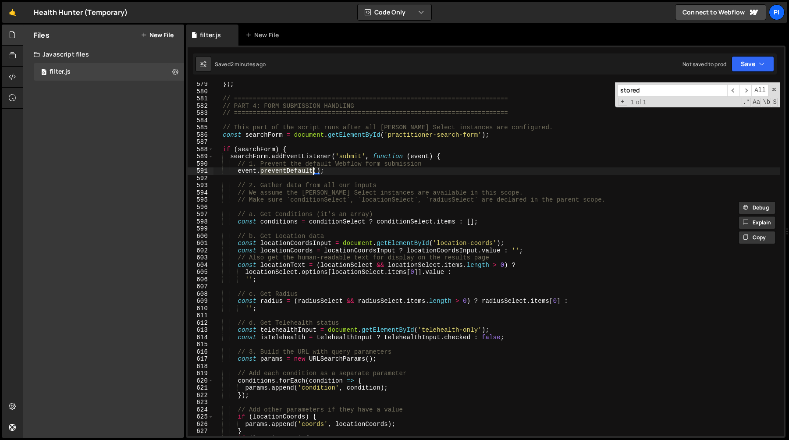
click at [279, 171] on div "}) ; // =======================================================================…" at bounding box center [496, 259] width 566 height 354
click at [279, 171] on div "}) ; // =======================================================================…" at bounding box center [496, 265] width 566 height 368
click at [774, 90] on span at bounding box center [774, 89] width 6 height 6
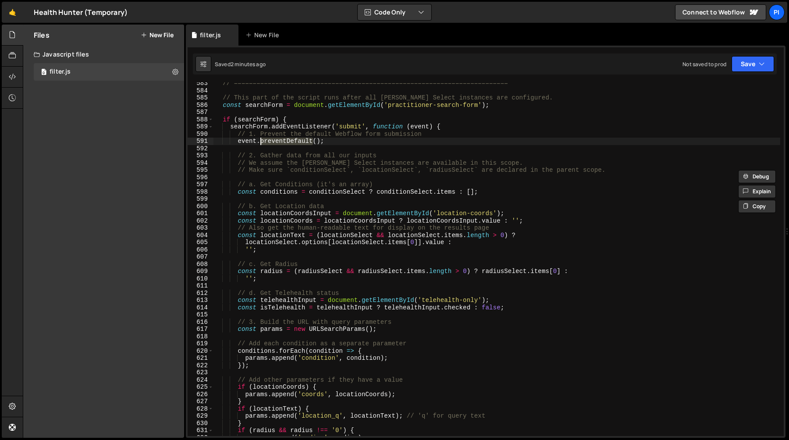
scroll to position [4238, 0]
click at [312, 129] on div "// ========================================================================= //…" at bounding box center [496, 264] width 566 height 368
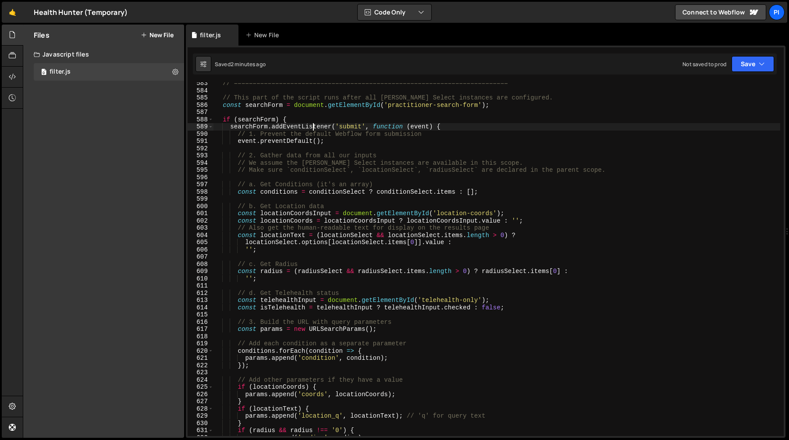
click at [312, 129] on div "// ========================================================================= //…" at bounding box center [496, 264] width 566 height 368
click at [350, 128] on div "// ========================================================================= //…" at bounding box center [496, 264] width 566 height 368
click at [292, 126] on div "// ========================================================================= //…" at bounding box center [496, 264] width 566 height 368
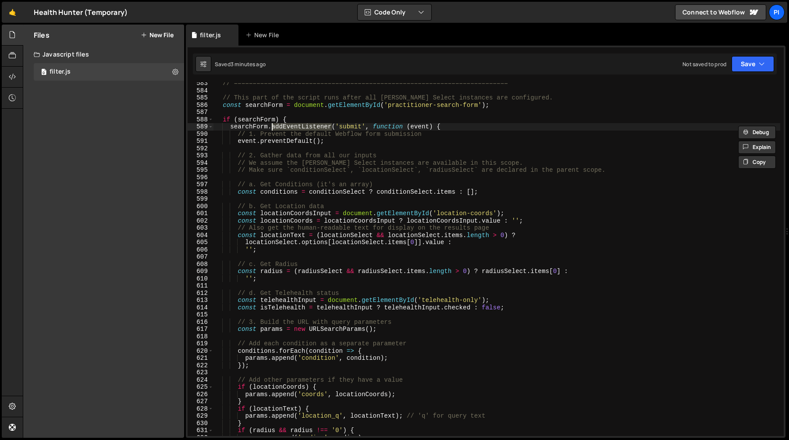
click at [350, 126] on div "// ========================================================================= //…" at bounding box center [496, 264] width 566 height 368
click at [258, 128] on div "// ========================================================================= //…" at bounding box center [496, 264] width 566 height 368
drag, startPoint x: 258, startPoint y: 128, endPoint x: 263, endPoint y: 127, distance: 4.6
click at [258, 128] on div "// ========================================================================= //…" at bounding box center [496, 264] width 566 height 368
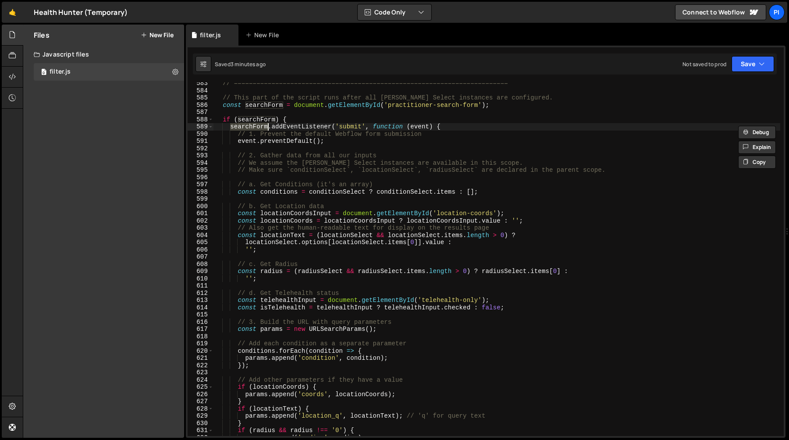
click at [303, 120] on div "// ========================================================================= //…" at bounding box center [496, 264] width 566 height 368
click at [294, 106] on div "// ========================================================================= //…" at bounding box center [496, 264] width 566 height 368
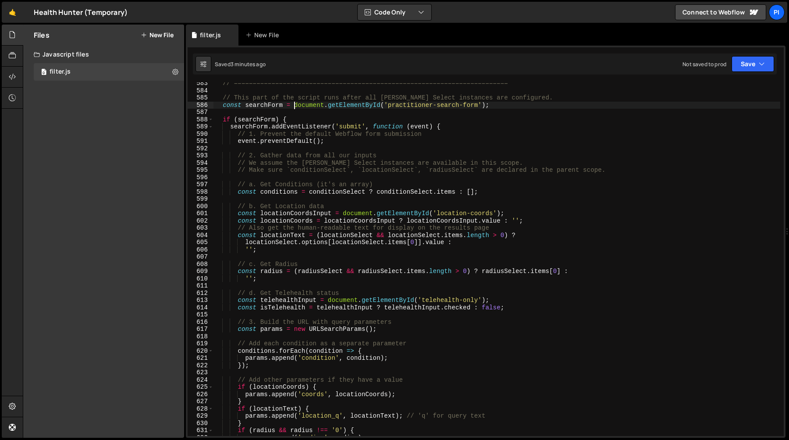
click at [382, 104] on div "// ========================================================================= //…" at bounding box center [496, 264] width 566 height 368
click at [274, 121] on div "// ========================================================================= //…" at bounding box center [496, 264] width 566 height 368
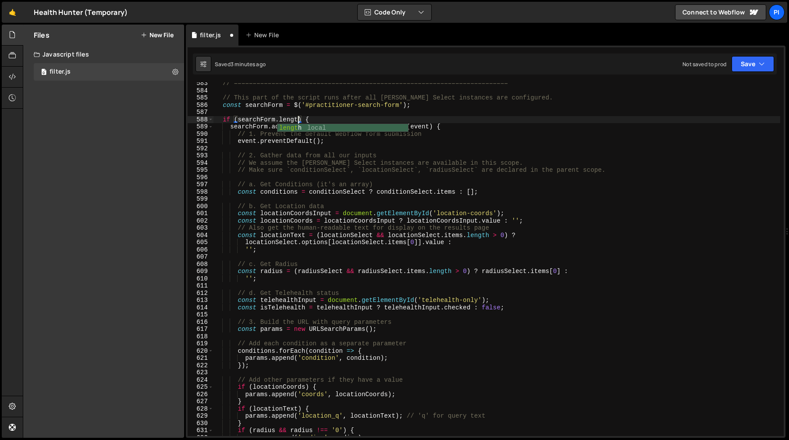
scroll to position [0, 6]
click at [266, 105] on div "// ========================================================================= //…" at bounding box center [496, 264] width 566 height 368
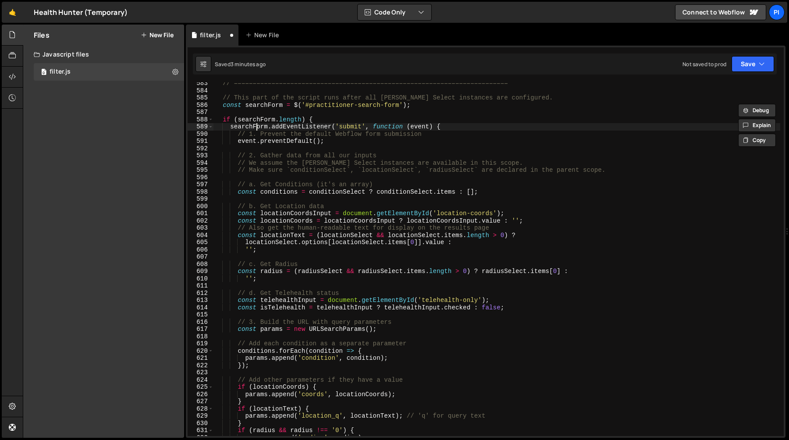
click at [255, 127] on div "// ========================================================================= //…" at bounding box center [496, 264] width 566 height 368
click at [348, 128] on div "// ========================================================================= //…" at bounding box center [496, 264] width 566 height 368
click at [291, 126] on div "// ========================================================================= //…" at bounding box center [496, 264] width 566 height 368
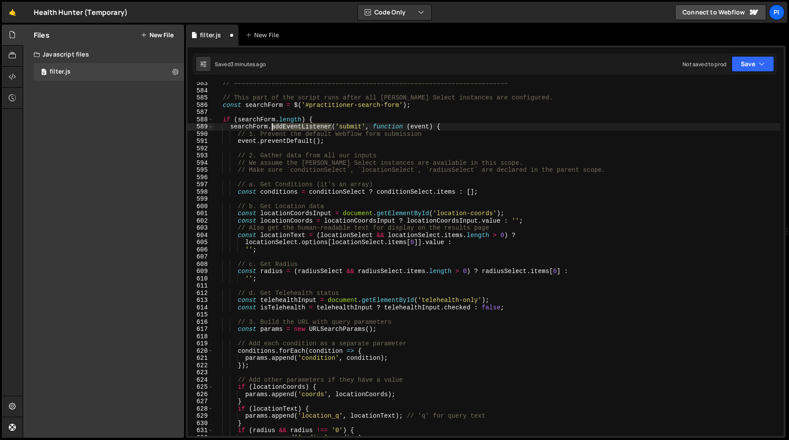
click at [291, 126] on div "// ========================================================================= //…" at bounding box center [496, 264] width 566 height 368
paste textarea "submit"
click at [297, 127] on div "// ========================================================================= //…" at bounding box center [496, 264] width 566 height 368
click at [334, 127] on div "// ========================================================================= //…" at bounding box center [496, 264] width 566 height 368
click at [329, 141] on div "// ========================================================================= //…" at bounding box center [496, 264] width 566 height 368
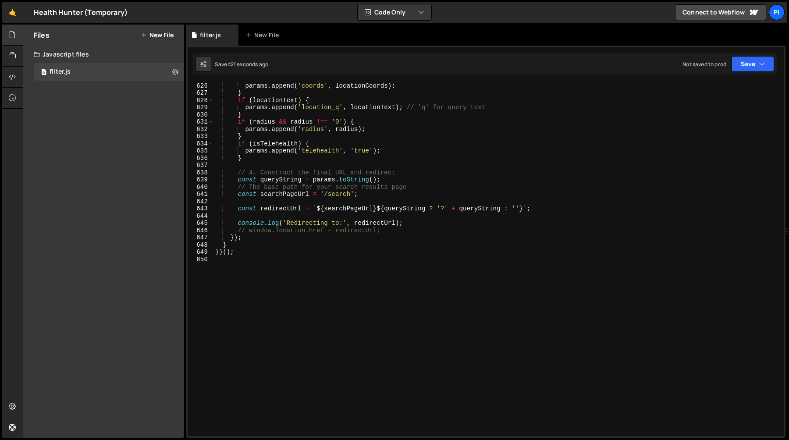
scroll to position [4547, 0]
click at [400, 233] on div "params . append ( 'coords' , locationCoords ) ; } if ( locationText ) { params …" at bounding box center [496, 266] width 566 height 368
type textarea "// window.location.href = redirectUrl;"
drag, startPoint x: 264, startPoint y: 233, endPoint x: 257, endPoint y: 241, distance: 10.2
click at [264, 233] on div "params . append ( 'coords' , locationCoords ) ; } if ( locationText ) { params …" at bounding box center [496, 266] width 566 height 368
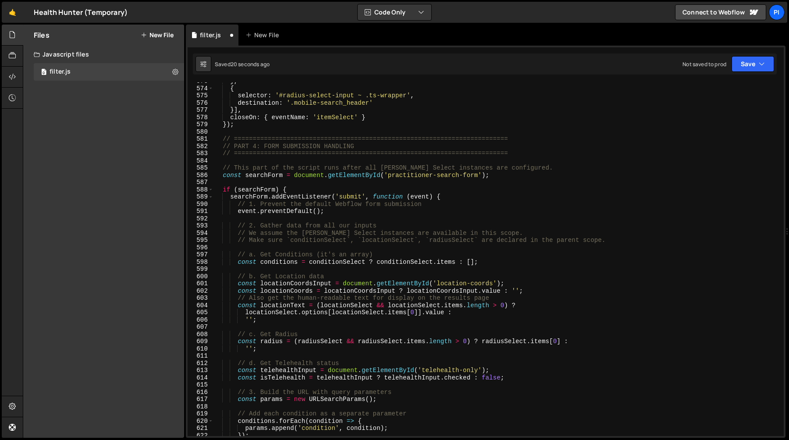
scroll to position [4172, 0]
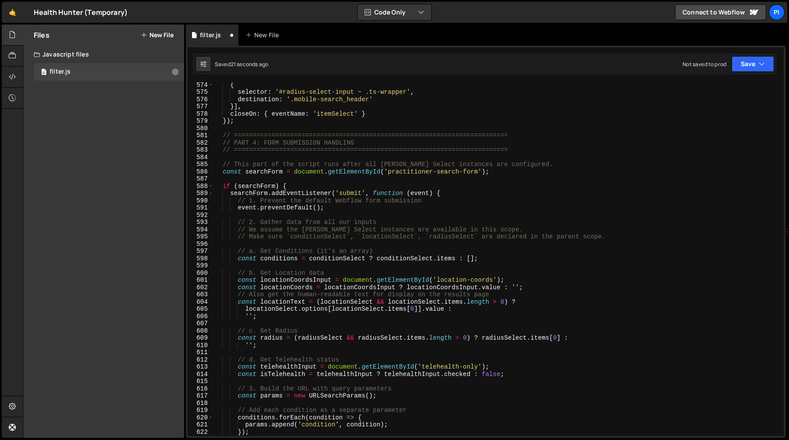
click at [305, 187] on div "{ selector : '#radius-select-input ~ .ts-wrapper' , destination : '.mobile-sear…" at bounding box center [496, 265] width 566 height 368
click at [445, 194] on div "{ selector : '#radius-select-input ~ .ts-wrapper' , destination : '.mobile-sear…" at bounding box center [496, 265] width 566 height 368
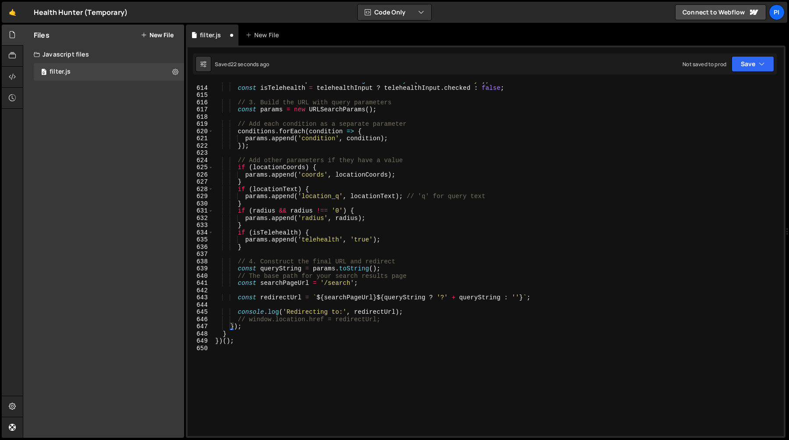
scroll to position [4547, 0]
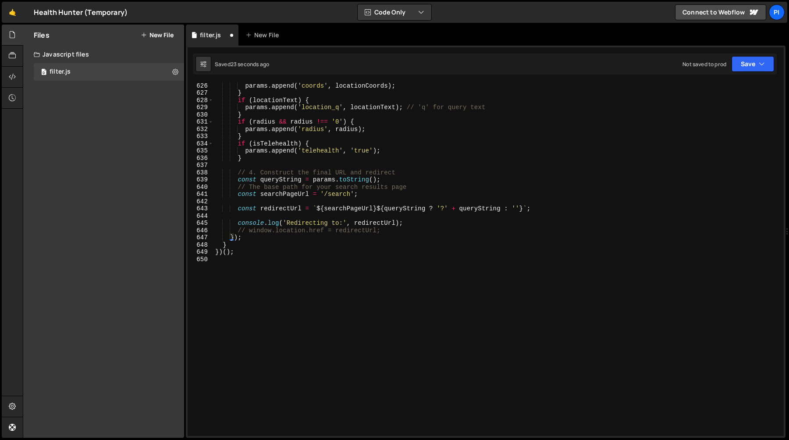
click at [407, 230] on div "params . append ( 'coords' , locationCoords ) ; } if ( locationText ) { params …" at bounding box center [496, 266] width 566 height 368
type textarea "// window.location.href = redirectUrl;"
type textarea "return false;"
click at [289, 240] on div "params . append ( 'coords' , locationCoords ) ; } if ( locationText ) { params …" at bounding box center [496, 266] width 566 height 368
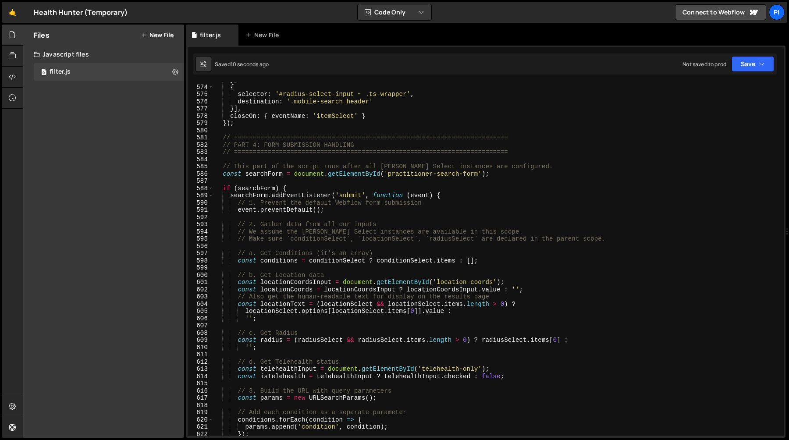
scroll to position [4168, 0]
click at [307, 176] on div "} , { selector : '#radius-select-input ~ .ts-wrapper' , destination : '.mobile-…" at bounding box center [496, 262] width 566 height 368
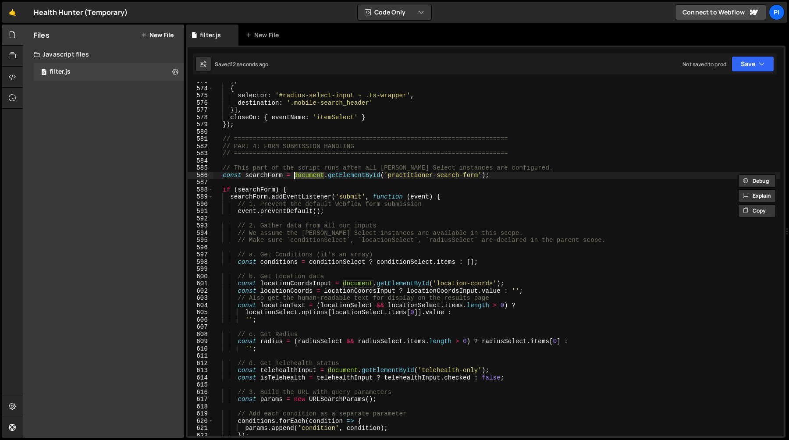
drag, startPoint x: 380, startPoint y: 175, endPoint x: 337, endPoint y: 181, distance: 43.8
click at [379, 175] on div "} , { selector : '#radius-select-input ~ .ts-wrapper' , destination : '.mobile-…" at bounding box center [496, 262] width 566 height 368
drag, startPoint x: 294, startPoint y: 176, endPoint x: 360, endPoint y: 202, distance: 70.8
click at [294, 176] on div "} , { selector : '#radius-select-input ~ .ts-wrapper' , destination : '.mobile-…" at bounding box center [496, 262] width 566 height 368
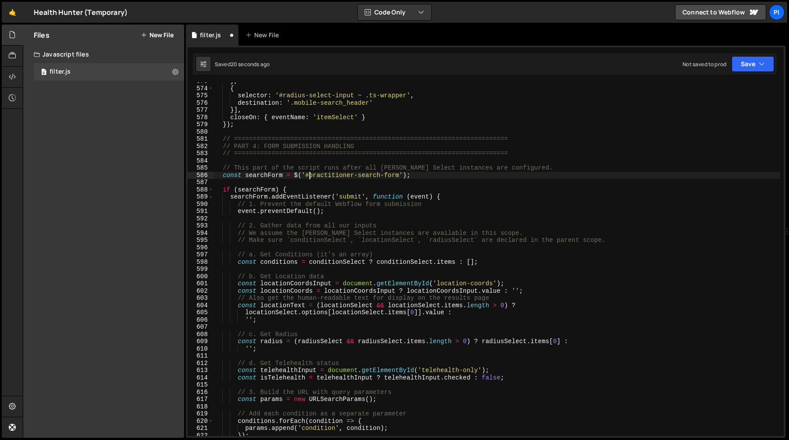
click at [260, 177] on div "} , { selector : '#radius-select-input ~ .ts-wrapper' , destination : '.mobile-…" at bounding box center [496, 262] width 566 height 368
click at [277, 192] on div "} , { selector : '#radius-select-input ~ .ts-wrapper' , destination : '.mobile-…" at bounding box center [496, 262] width 566 height 368
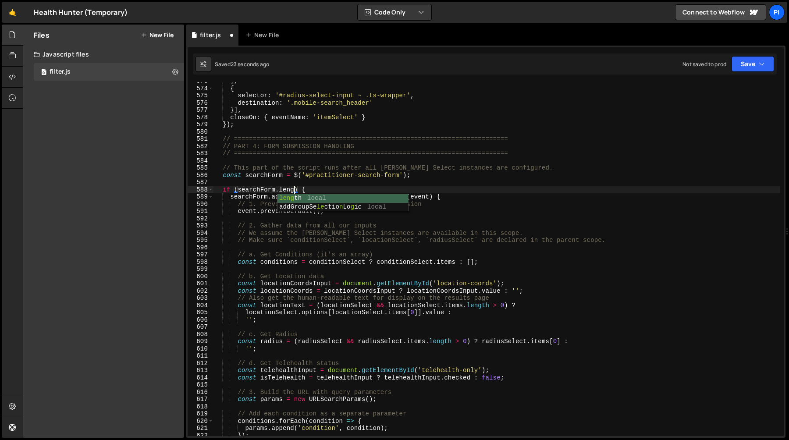
scroll to position [0, 6]
click at [280, 199] on div "} , { selector : '#radius-select-input ~ .ts-wrapper' , destination : '.mobile-…" at bounding box center [496, 262] width 566 height 368
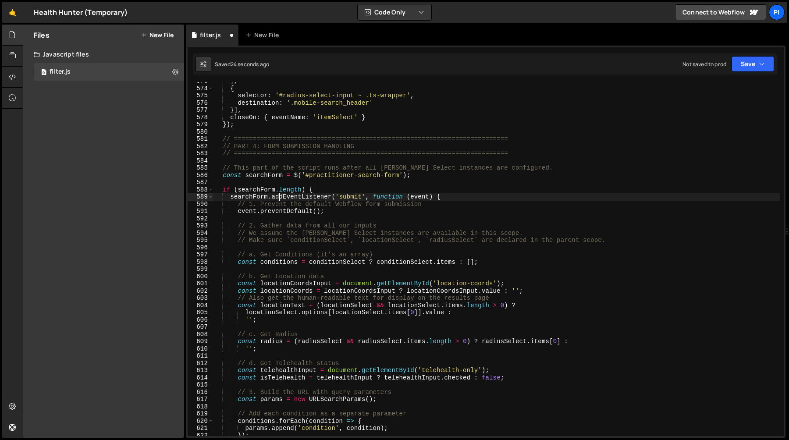
click at [280, 199] on div "} , { selector : '#radius-select-input ~ .ts-wrapper' , destination : '.mobile-…" at bounding box center [496, 262] width 566 height 368
paste textarea "searchForm"
click at [355, 197] on div "} , { selector : '#radius-select-input ~ .ts-wrapper' , destination : '.mobile-…" at bounding box center [496, 262] width 566 height 368
click at [346, 197] on div "} , { selector : '#radius-select-input ~ .ts-wrapper' , destination : '.mobile-…" at bounding box center [496, 261] width 566 height 368
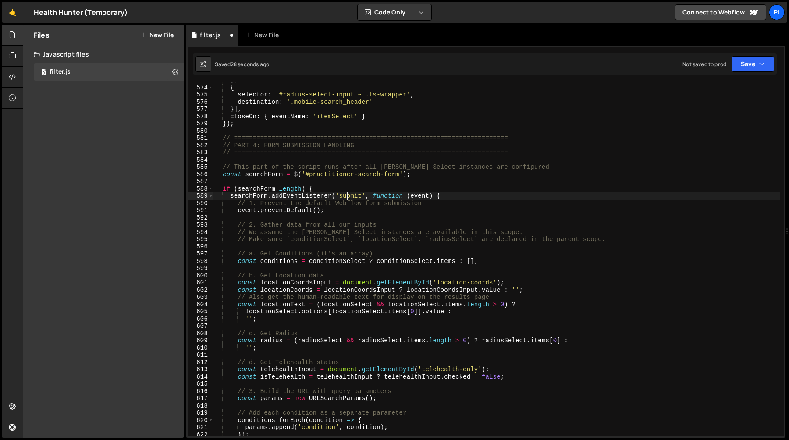
click at [346, 197] on div "} , { selector : '#radius-select-input ~ .ts-wrapper' , destination : '.mobile-…" at bounding box center [496, 261] width 566 height 368
click at [304, 197] on div "} , { selector : '#radius-select-input ~ .ts-wrapper' , destination : '.mobile-…" at bounding box center [496, 260] width 566 height 368
paste textarea "submit"
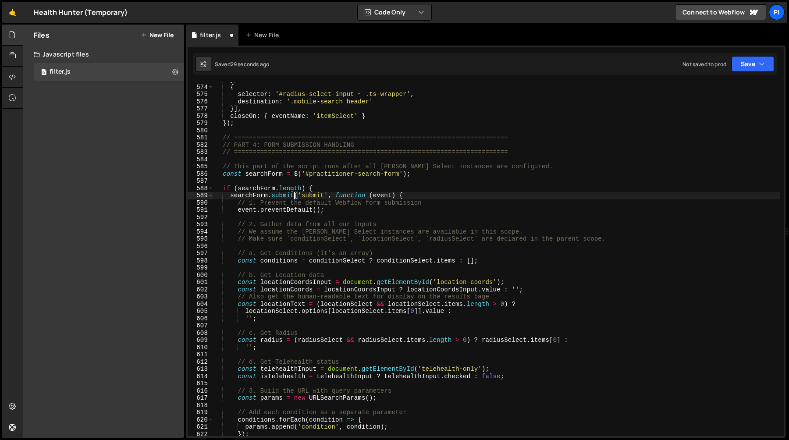
click at [299, 196] on div "} , { selector : '#radius-select-input ~ .ts-wrapper' , destination : '.mobile-…" at bounding box center [496, 260] width 566 height 368
click at [336, 197] on div "} , { selector : '#radius-select-input ~ .ts-wrapper' , destination : '.mobile-…" at bounding box center [496, 260] width 566 height 368
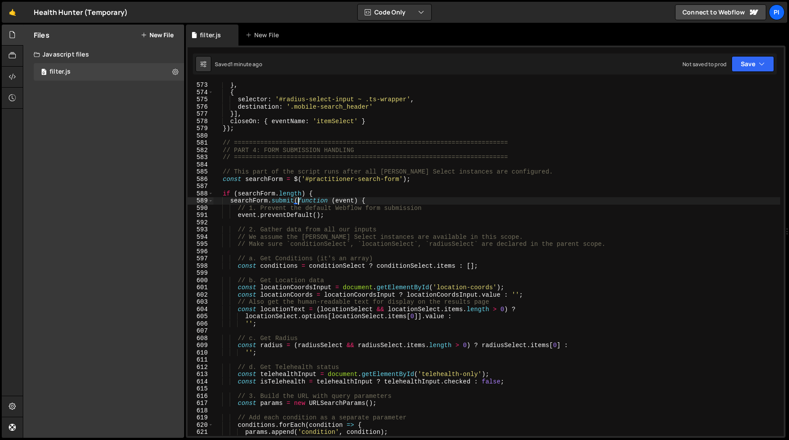
scroll to position [4163, 0]
click at [633, 247] on div "destination : '#mobile-search-list-wrapper' } , { selector : '#radius-select-in…" at bounding box center [496, 259] width 566 height 368
drag, startPoint x: 228, startPoint y: 237, endPoint x: 237, endPoint y: 238, distance: 9.2
click at [229, 237] on div "destination : '#mobile-search-list-wrapper' } , { selector : '#radius-select-in…" at bounding box center [496, 259] width 566 height 368
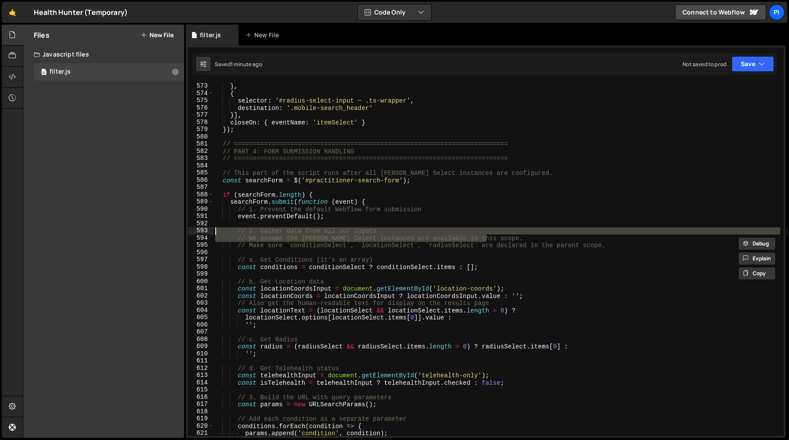
drag, startPoint x: 516, startPoint y: 237, endPoint x: 213, endPoint y: 234, distance: 303.2
click at [213, 234] on div "destination : '#mobile-search-list-wrapper' } , { selector : '#radius-select-in…" at bounding box center [496, 259] width 566 height 368
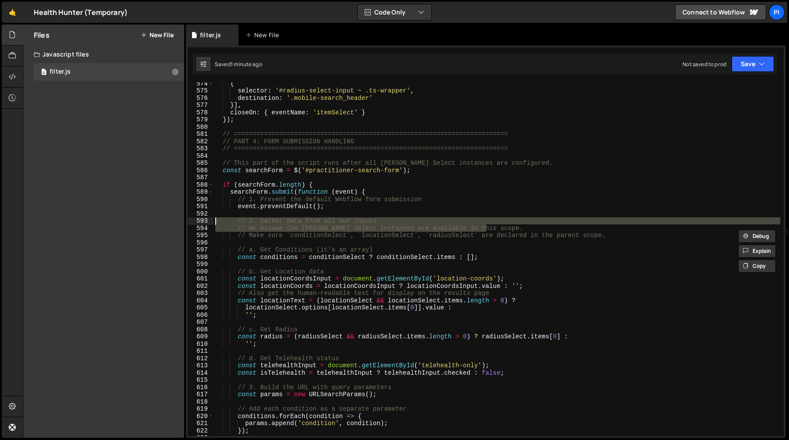
scroll to position [4177, 0]
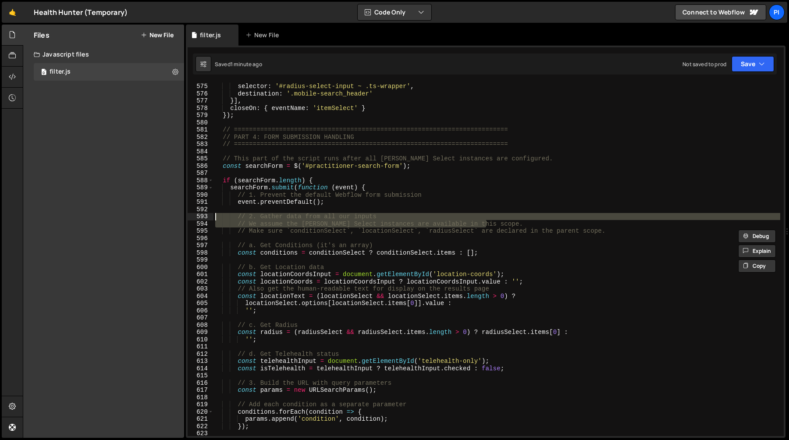
click at [221, 219] on div "{ selector : '#radius-select-input ~ .ts-wrapper' , destination : '.mobile-sear…" at bounding box center [496, 259] width 566 height 354
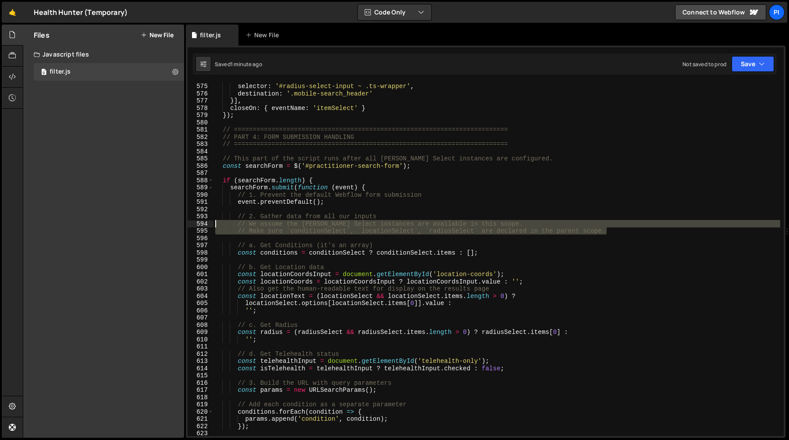
drag, startPoint x: 613, startPoint y: 233, endPoint x: 202, endPoint y: 225, distance: 411.0
click at [202, 225] on div "// 2. Gather data from all our inputs 574 575 576 577 578 579 580 581 582 583 5…" at bounding box center [485, 259] width 596 height 354
type textarea "// We assume the [PERSON_NAME] Select instances are available in this scope. //…"
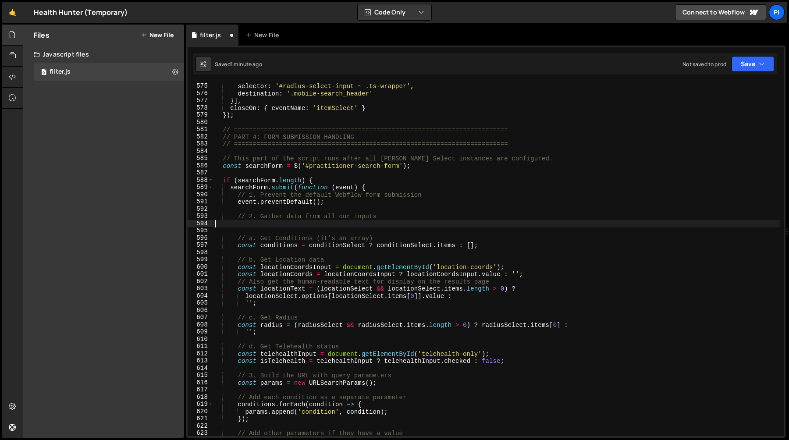
type textarea "// 2. Gather data from all our inputs"
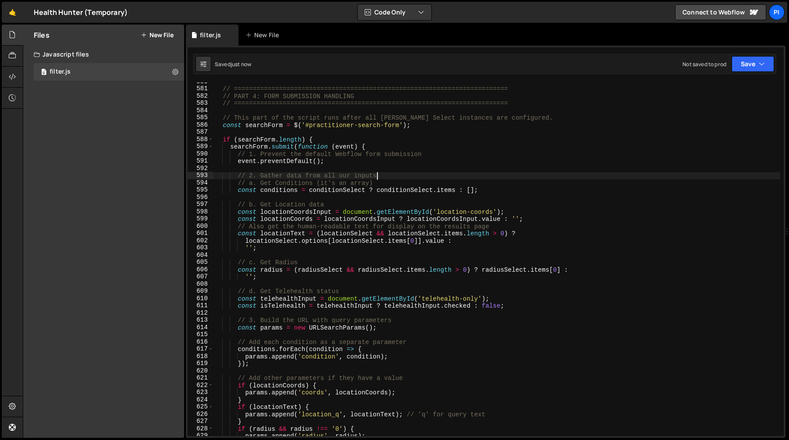
scroll to position [4218, 0]
click at [326, 143] on div "// ========================================================================= //…" at bounding box center [496, 262] width 566 height 368
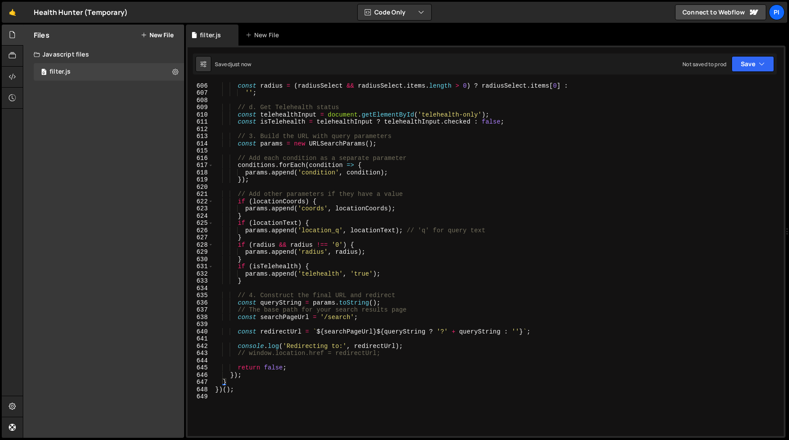
scroll to position [4410, 0]
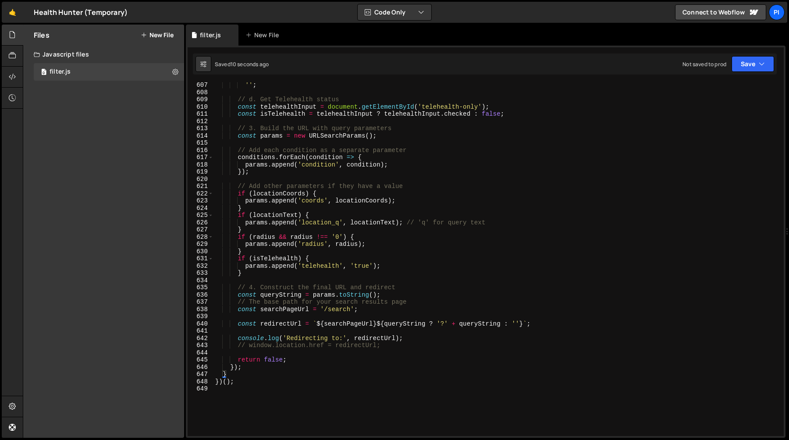
click at [298, 361] on div "'' ; // d. Get Telehealth status const telehealthInput = document . getElementB…" at bounding box center [496, 265] width 566 height 368
click at [387, 348] on div "'' ; // d. Get Telehealth status const telehealthInput = document . getElementB…" at bounding box center [496, 265] width 566 height 368
type textarea "window.location.href = redirectUrl;"
